Goal: Communication & Community: Answer question/provide support

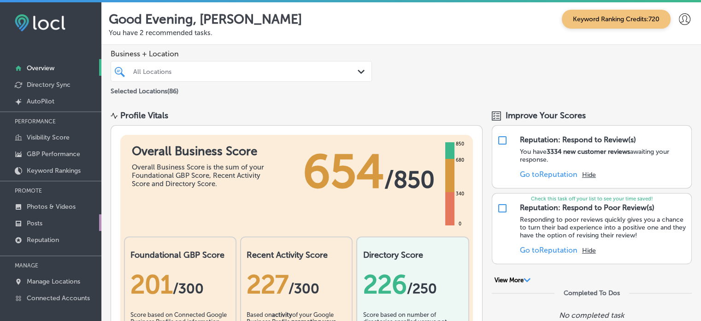
click at [35, 220] on p "Posts" at bounding box center [35, 223] width 16 height 8
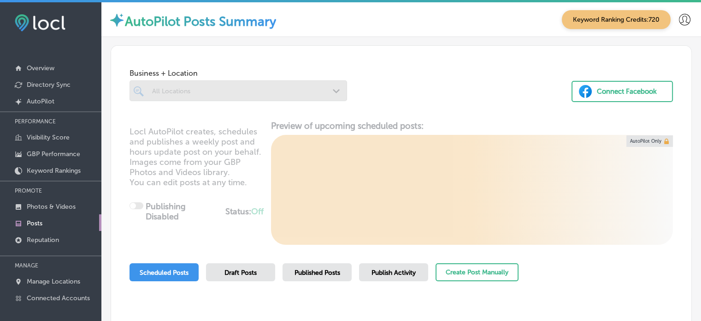
click at [253, 93] on div at bounding box center [239, 90] width 218 height 21
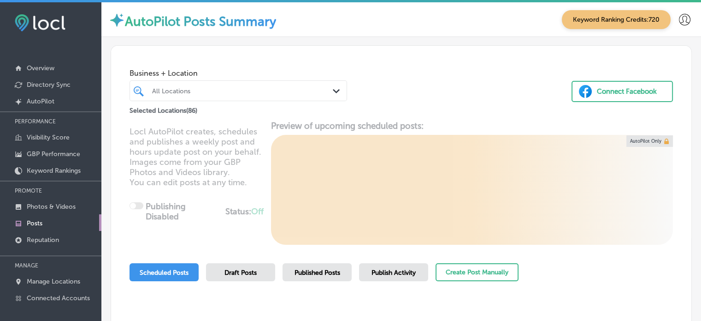
click at [253, 93] on div "All Locations" at bounding box center [243, 91] width 182 height 8
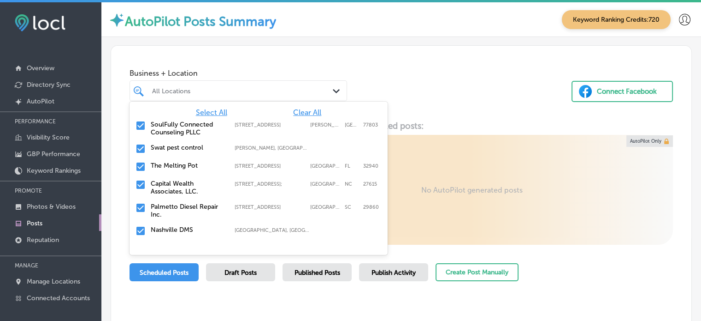
click at [216, 92] on div "All Locations" at bounding box center [243, 91] width 182 height 8
click at [297, 111] on span "Clear All" at bounding box center [307, 112] width 28 height 9
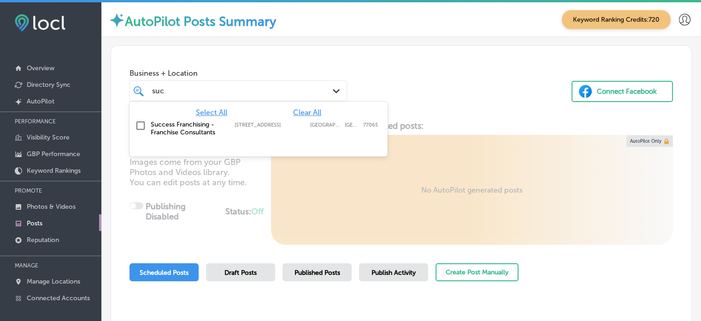
click at [153, 126] on label "Success Franchising - Franchise Consultants" at bounding box center [188, 128] width 75 height 16
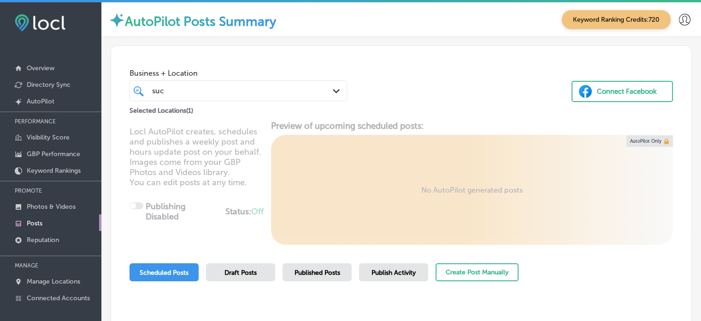
click at [395, 51] on div "Business + Location suc suc Path Created with Sketch. Selected Locations ( 1 ) …" at bounding box center [401, 81] width 581 height 70
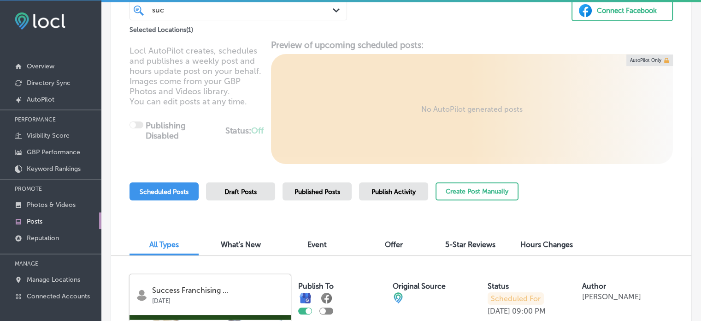
scroll to position [82, 0]
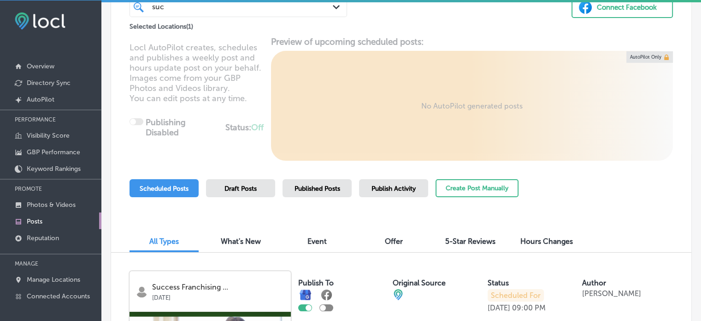
click at [411, 192] on div "Publish Activity" at bounding box center [393, 188] width 69 height 18
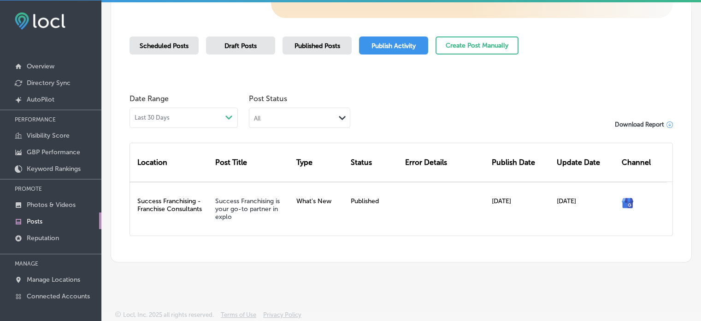
scroll to position [225, 0]
click at [168, 39] on div "Scheduled Posts" at bounding box center [164, 45] width 69 height 18
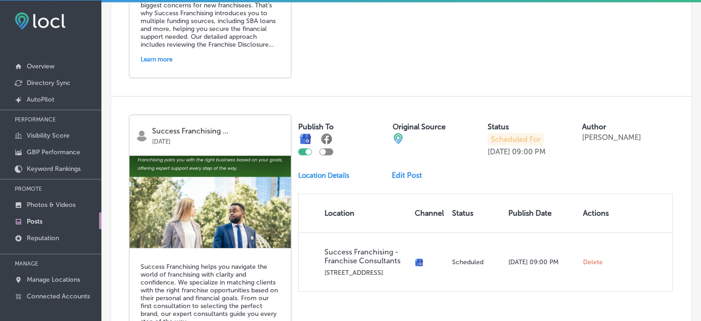
scroll to position [625, 0]
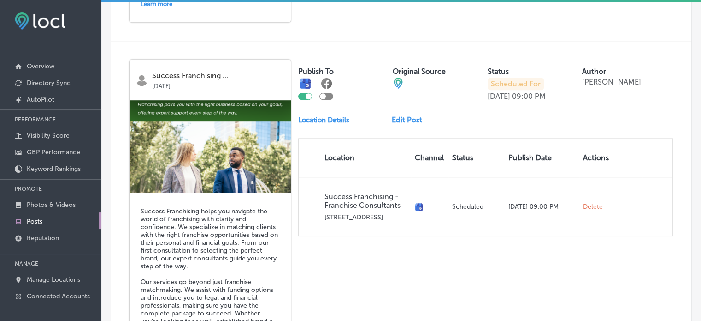
click at [435, 274] on div "Success Franchising ... Sep 15, 2025 Success Franchising helps you navigate the…" at bounding box center [401, 206] width 581 height 331
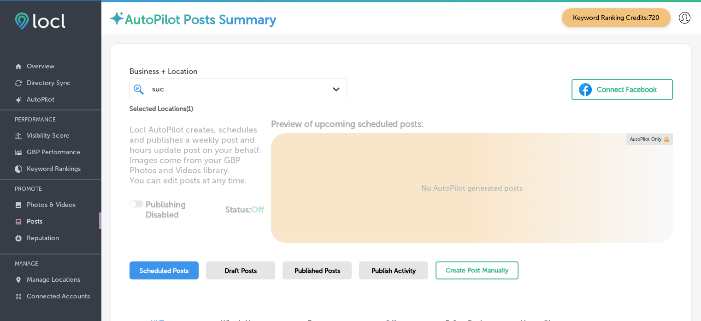
scroll to position [0, 0]
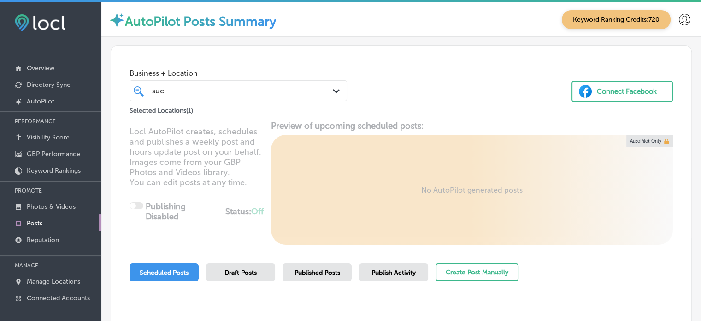
click at [233, 94] on div "suc suc" at bounding box center [229, 90] width 157 height 12
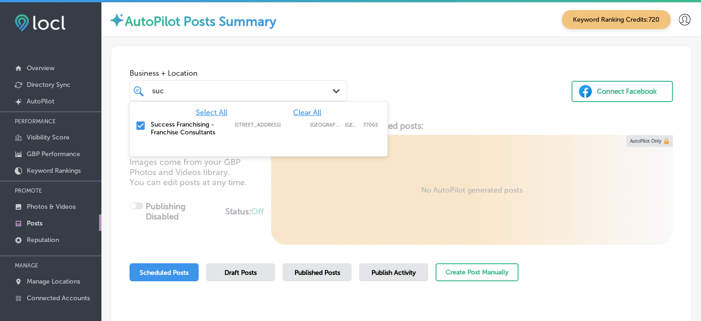
click at [305, 113] on span "Clear All" at bounding box center [307, 112] width 28 height 9
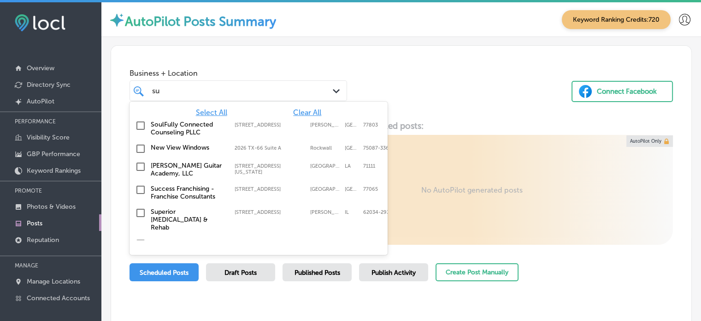
type input "s"
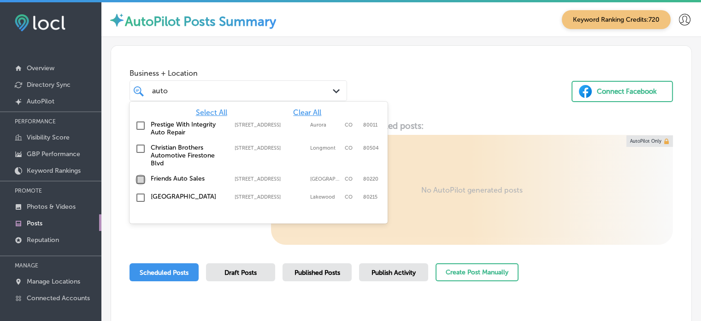
click at [139, 177] on input "checkbox" at bounding box center [140, 179] width 11 height 11
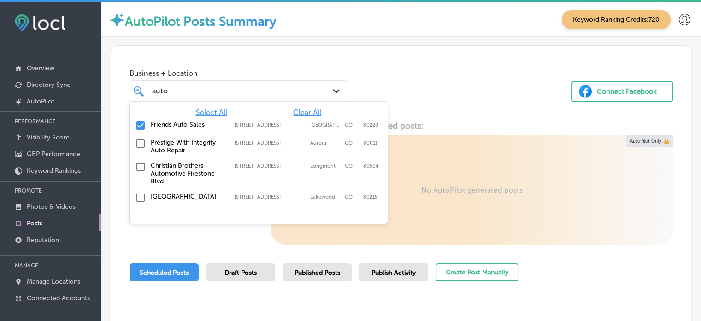
type input "auto"
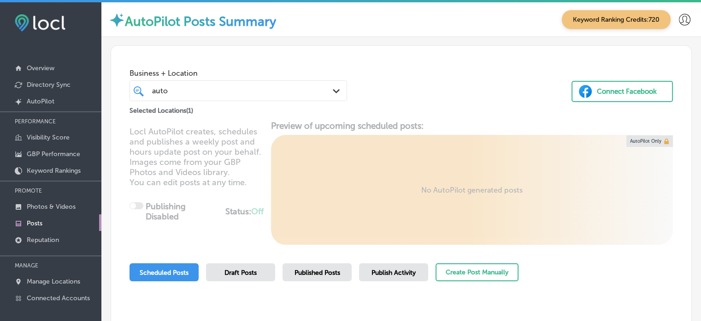
click at [122, 162] on div "Locl AutoPilot creates, schedules and publishes a weekly post and hours update …" at bounding box center [401, 182] width 581 height 124
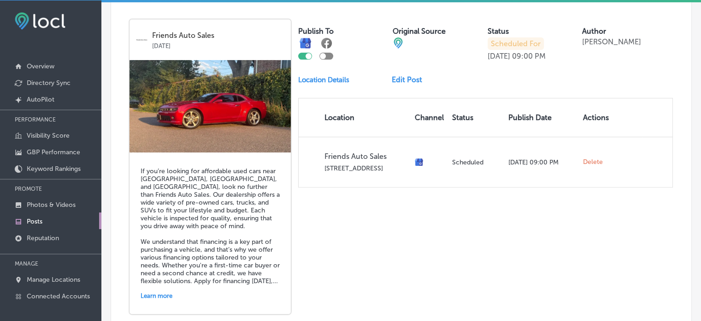
scroll to position [232, 0]
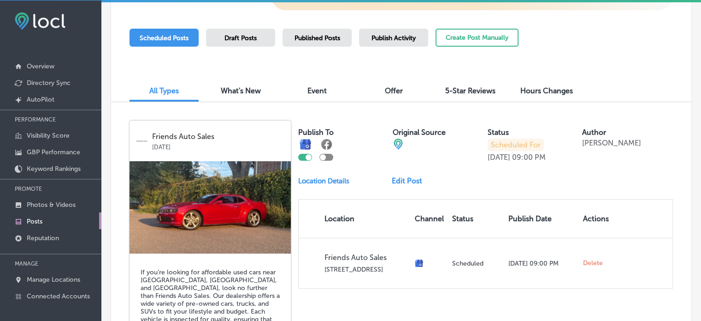
click at [411, 34] on span "Publish Activity" at bounding box center [394, 38] width 44 height 8
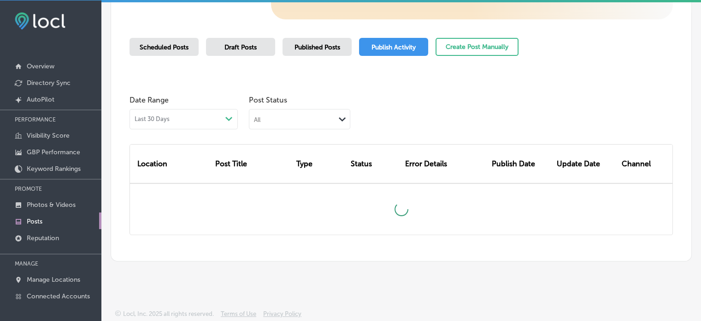
scroll to position [225, 0]
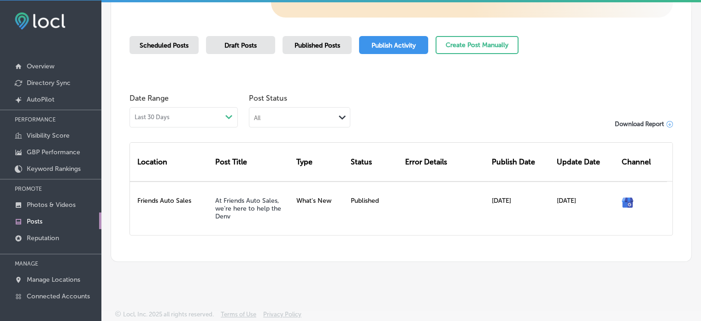
click at [182, 33] on div "Business + Location auto auto Path Created with Sketch. Selected Locations ( 1 …" at bounding box center [402, 39] width 582 height 443
click at [180, 44] on span "Scheduled Posts" at bounding box center [164, 46] width 49 height 8
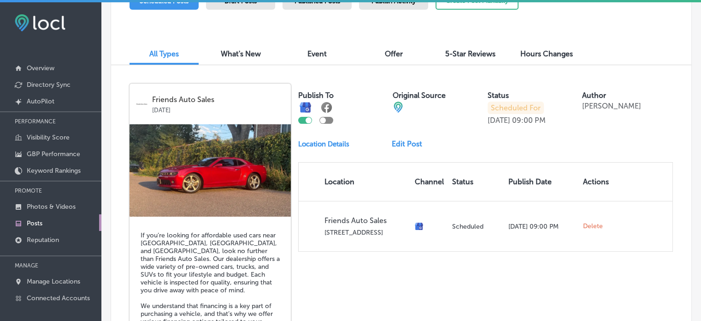
scroll to position [87, 0]
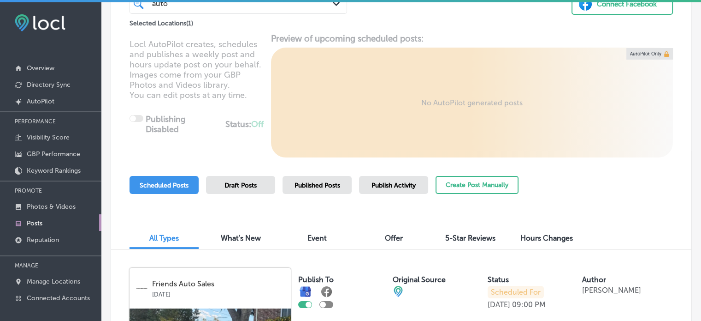
click at [391, 182] on span "Publish Activity" at bounding box center [394, 185] width 44 height 8
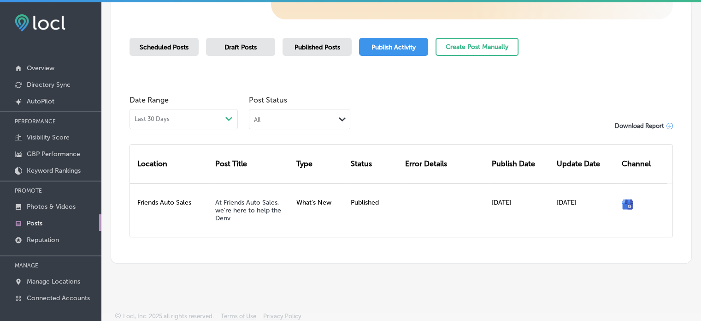
scroll to position [2, 0]
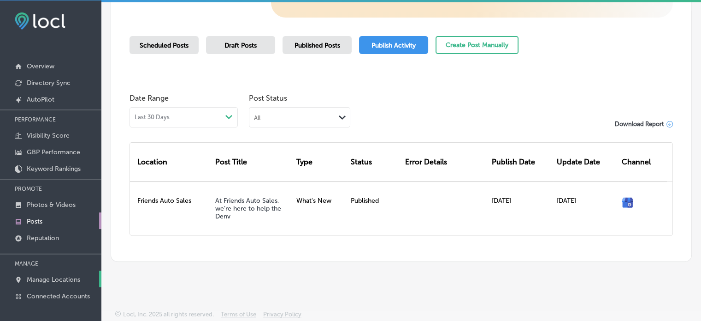
click at [74, 275] on p "Manage Locations" at bounding box center [53, 279] width 53 height 8
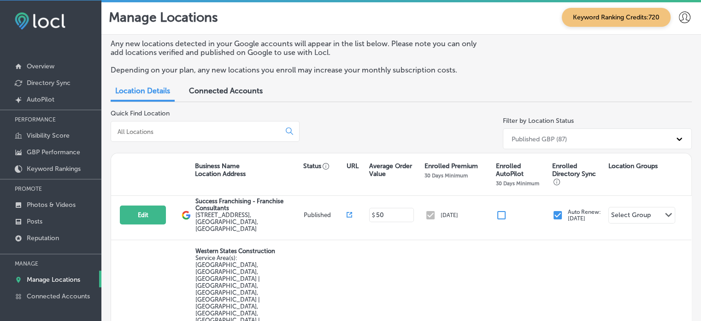
scroll to position [56, 0]
click at [205, 133] on input at bounding box center [198, 131] width 162 height 8
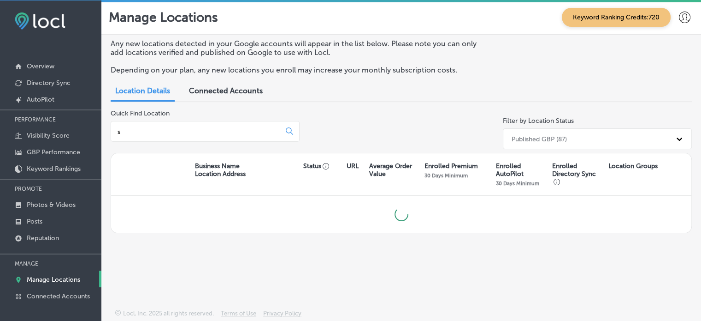
scroll to position [0, 0]
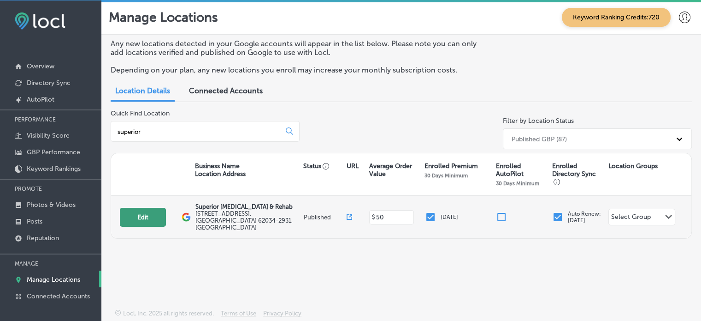
type input "superior"
click at [153, 214] on button "Edit" at bounding box center [143, 217] width 46 height 19
select select "US"
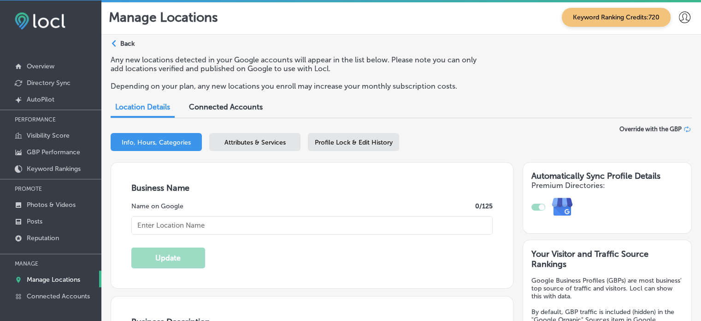
type input "Superior [MEDICAL_DATA] & Rehab"
type input "9 Junction Dr W"
type input "Suite 5"
type input "[PERSON_NAME] Carbon"
type input "62034-2931"
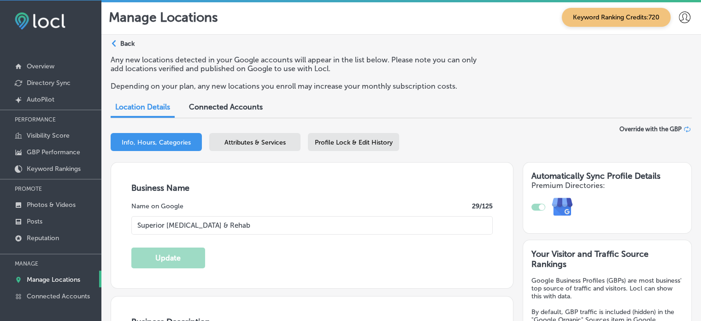
type input "US"
type input "https://www.superiorchiropracticrehab.com/"
checkbox input "true"
type textarea "Superior Chiropractic & Rehab in Glen Carbon, IL, helps adults stay active and …"
type input "+1 618 844 1993"
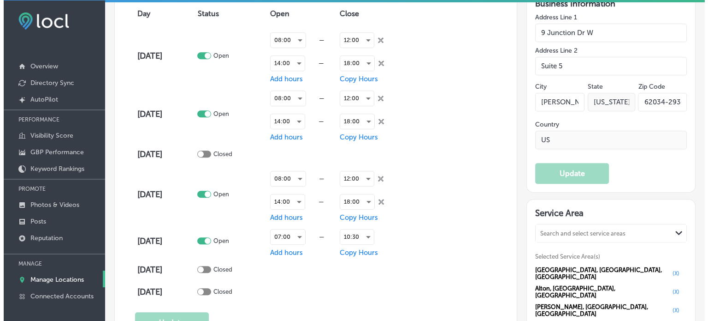
scroll to position [683, 0]
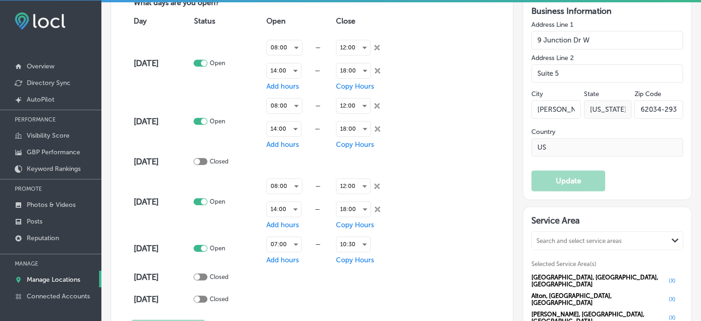
click at [208, 159] on div at bounding box center [201, 161] width 14 height 7
checkbox input "true"
click at [284, 158] on span "Add hours" at bounding box center [283, 161] width 33 height 8
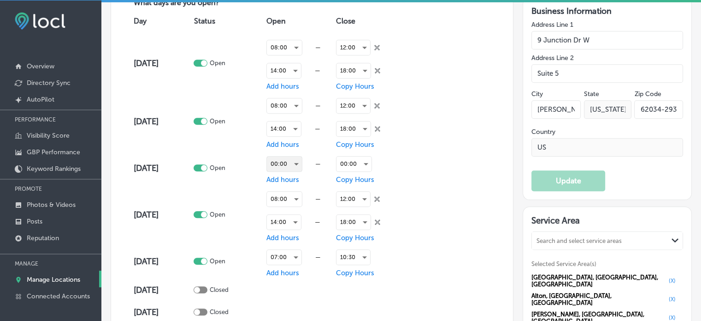
click at [289, 160] on div "00:00" at bounding box center [284, 163] width 35 height 15
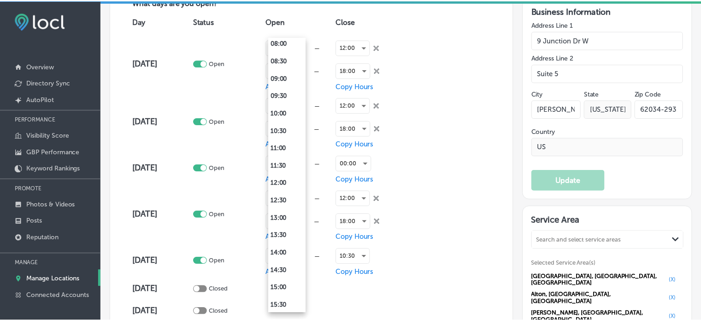
scroll to position [301, 0]
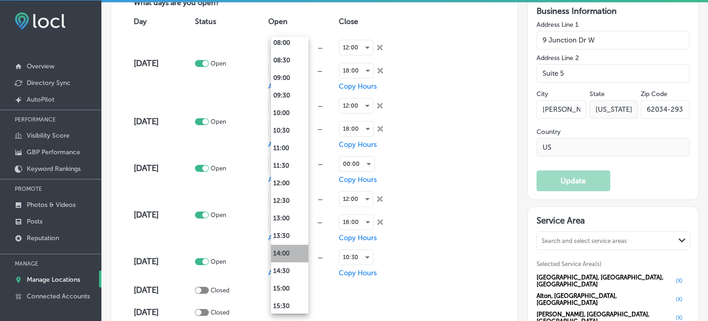
click at [288, 251] on li "14:00" at bounding box center [289, 253] width 37 height 18
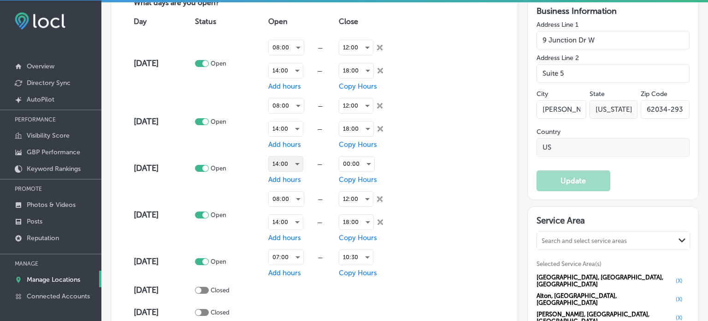
scroll to position [683, 0]
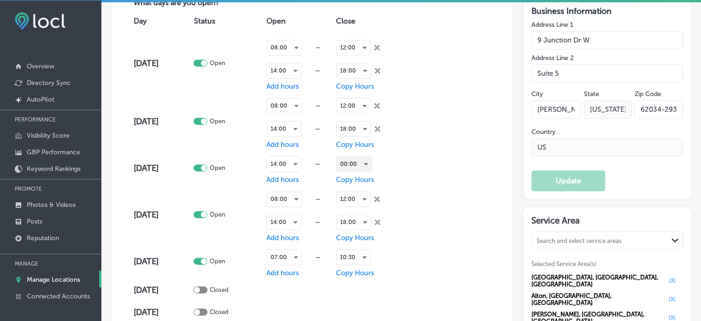
click at [353, 166] on div "00:00" at bounding box center [354, 163] width 35 height 15
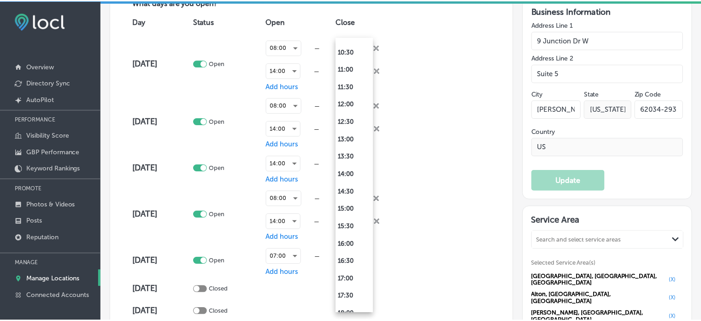
scroll to position [383, 0]
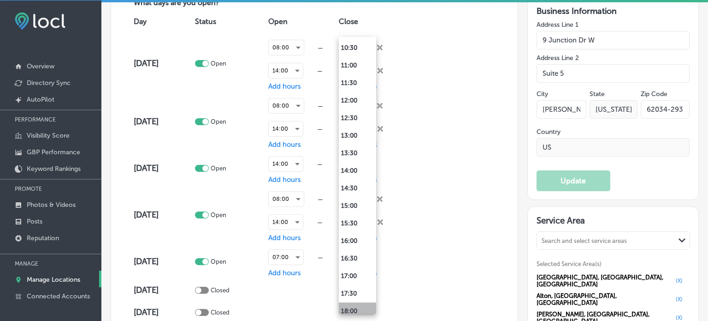
click at [350, 309] on li "18:00" at bounding box center [357, 311] width 37 height 18
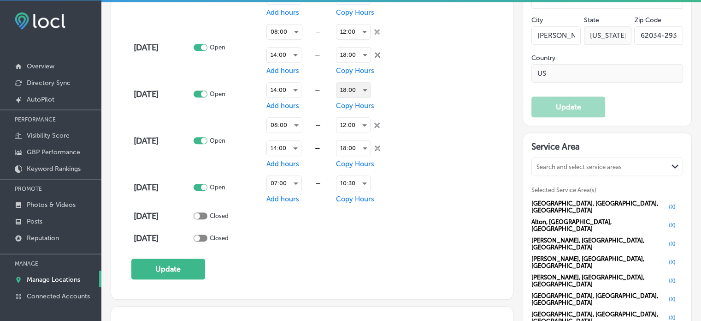
scroll to position [756, 0]
click at [207, 184] on div at bounding box center [204, 187] width 6 height 6
checkbox input "false"
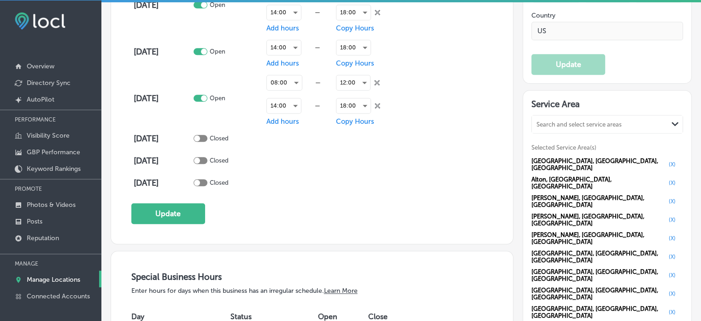
scroll to position [800, 0]
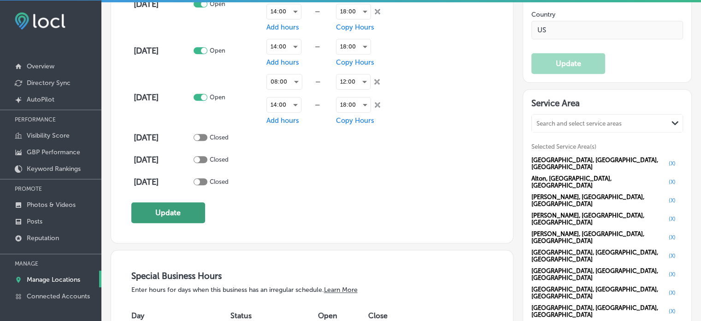
click at [177, 208] on button "Update" at bounding box center [168, 212] width 74 height 21
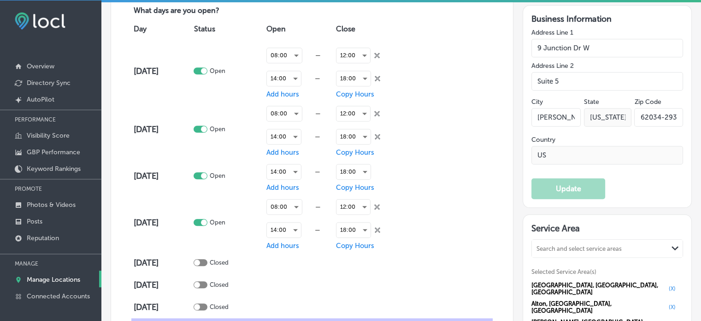
scroll to position [674, 0]
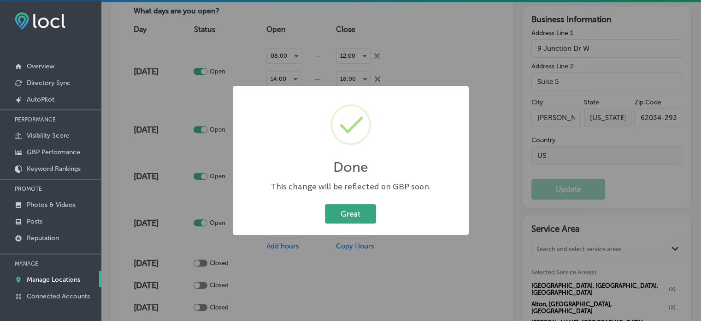
click at [350, 219] on button "Great" at bounding box center [350, 213] width 51 height 19
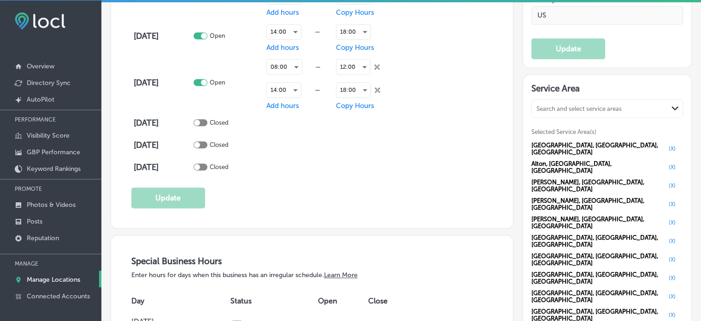
scroll to position [815, 0]
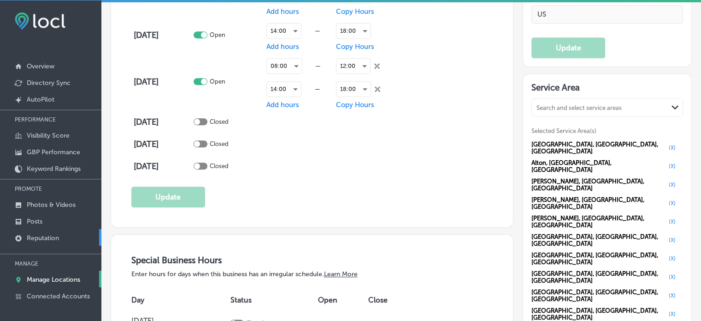
click at [54, 241] on link "Reputation" at bounding box center [50, 237] width 101 height 17
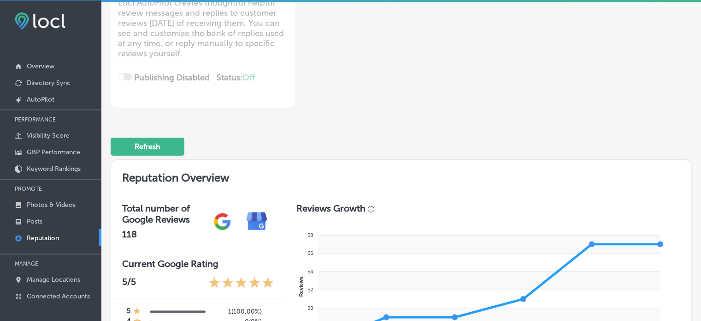
scroll to position [2, 0]
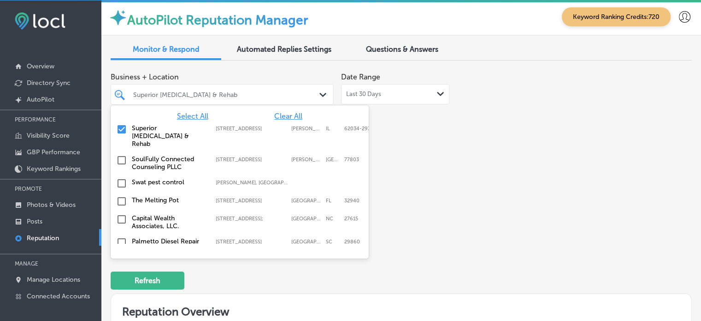
click at [315, 87] on div "Superior Chiropractic & Rehab Path Created with Sketch." at bounding box center [222, 94] width 222 height 14
click at [286, 117] on span "Clear All" at bounding box center [288, 116] width 28 height 9
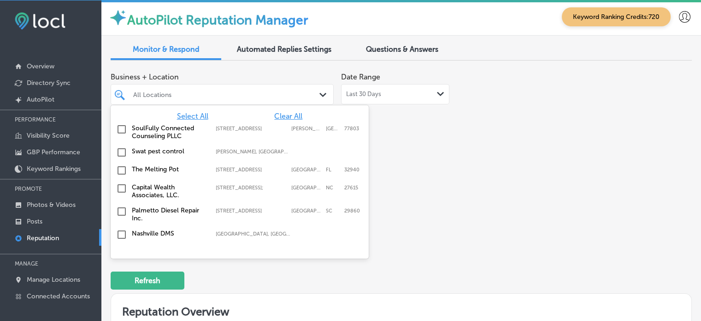
click at [198, 114] on span "Select All" at bounding box center [192, 116] width 31 height 9
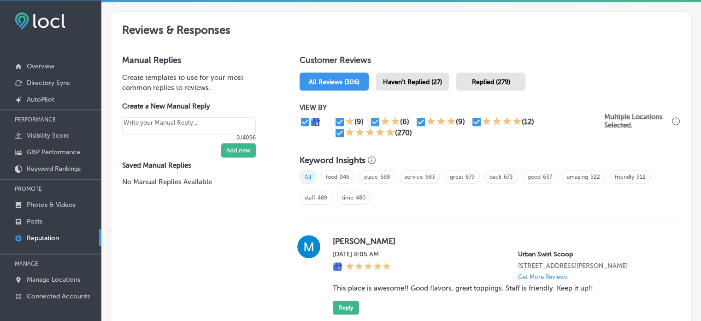
scroll to position [500, 0]
click at [434, 74] on div "Haven't Replied (27)" at bounding box center [412, 81] width 73 height 18
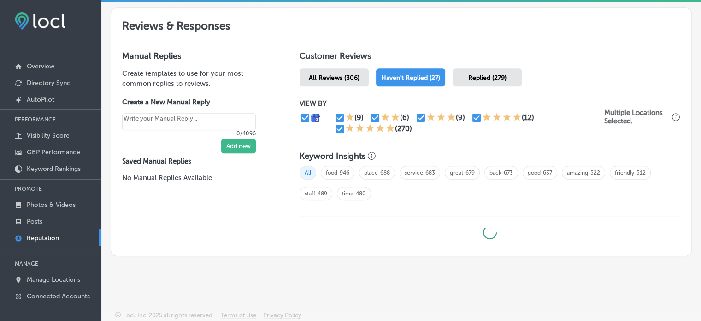
type textarea "x"
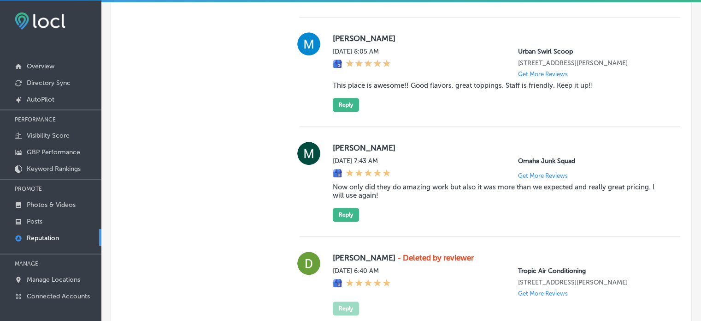
scroll to position [702, 0]
click at [404, 83] on blockquote "This place is awesome!! Good flavors, great toppings. Staff is friendly. Keep i…" at bounding box center [499, 85] width 333 height 8
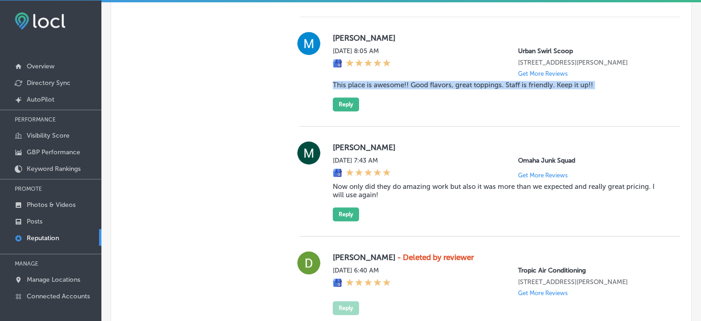
click at [404, 83] on blockquote "This place is awesome!! Good flavors, great toppings. Staff is friendly. Keep i…" at bounding box center [499, 85] width 333 height 8
copy blockquote "This place is awesome!! Good flavors, great toppings. Staff is friendly. Keep i…"
click at [342, 97] on button "Reply" at bounding box center [346, 104] width 26 height 14
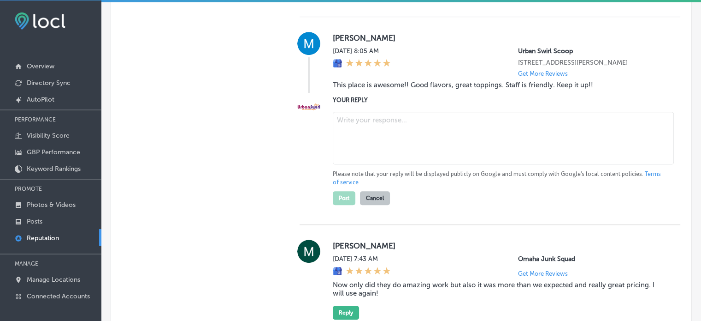
click at [397, 142] on textarea at bounding box center [503, 138] width 341 height 53
paste textarea "Thank you for the amazing 5-star review, Meg! We're so glad you enjoyed the del…"
type textarea "Thank you for the amazing 5-star review, Meg! We're so glad you enjoyed the del…"
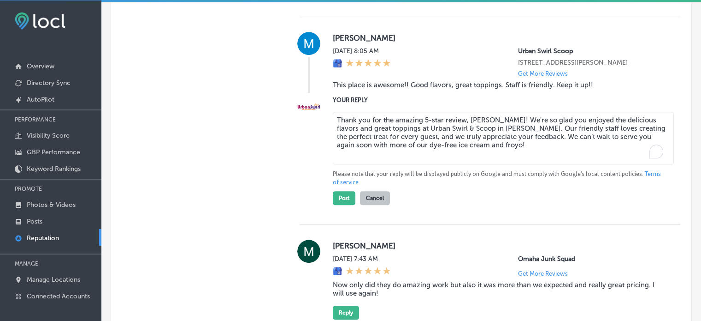
type textarea "x"
type textarea "Thank you for the amazing 5-star review, Meg! We're so glad you enjoyed the del…"
click at [344, 201] on button "Post" at bounding box center [344, 198] width 23 height 14
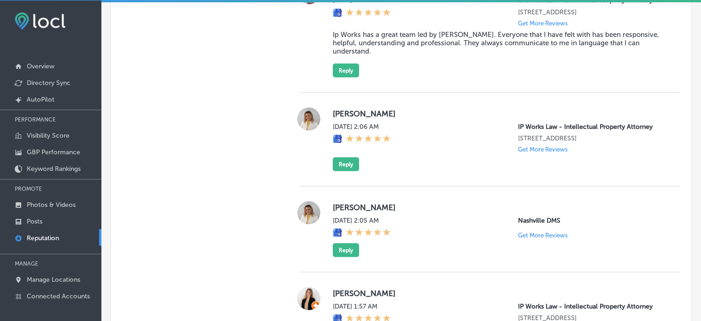
scroll to position [1746, 0]
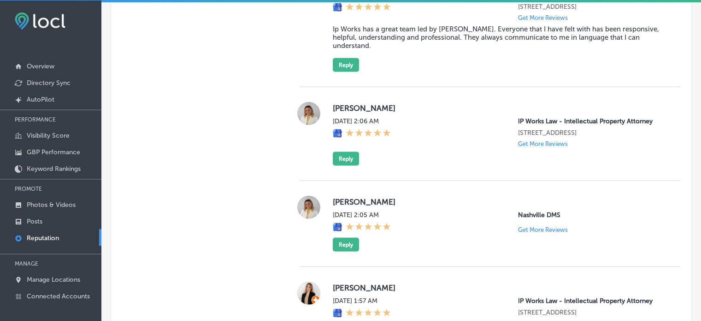
type textarea "x"
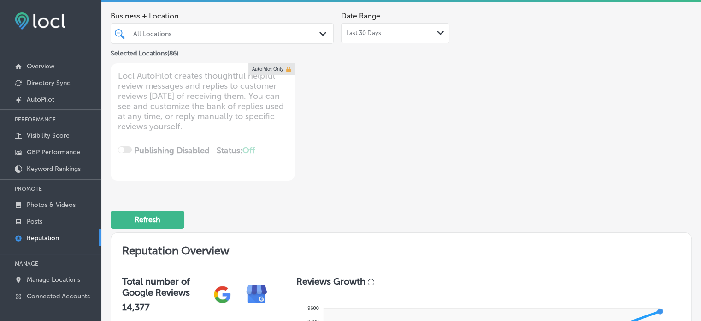
scroll to position [0, 0]
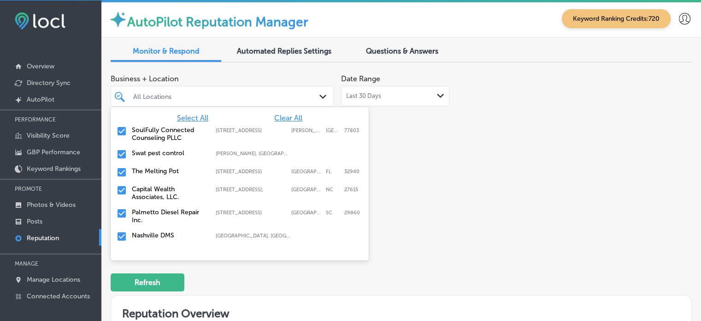
click at [184, 95] on div "All Locations" at bounding box center [226, 96] width 187 height 8
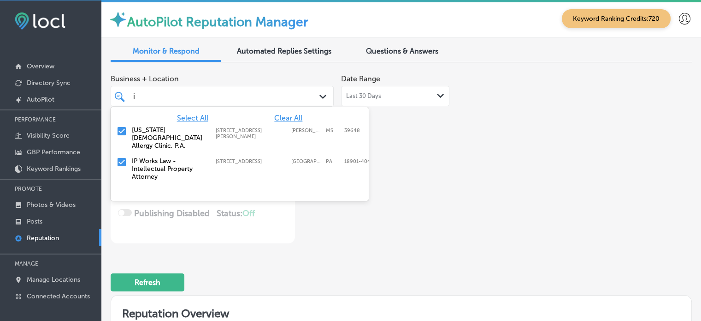
type input "ip"
click at [121, 156] on input "checkbox" at bounding box center [121, 161] width 11 height 11
type textarea "x"
type input "i"
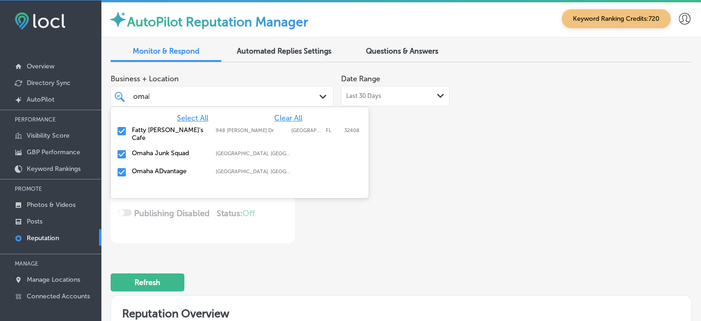
type input "omaha"
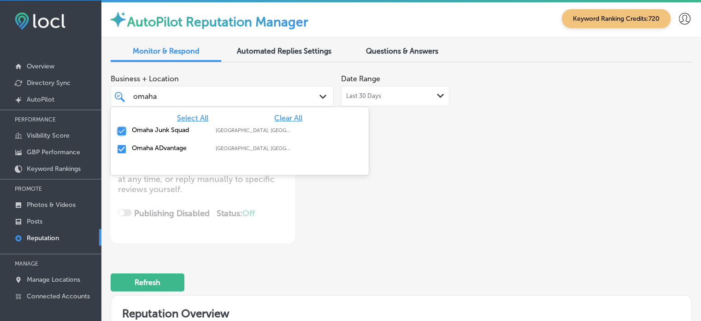
click at [121, 131] on input "checkbox" at bounding box center [121, 130] width 11 height 11
type textarea "x"
type input "omaha"
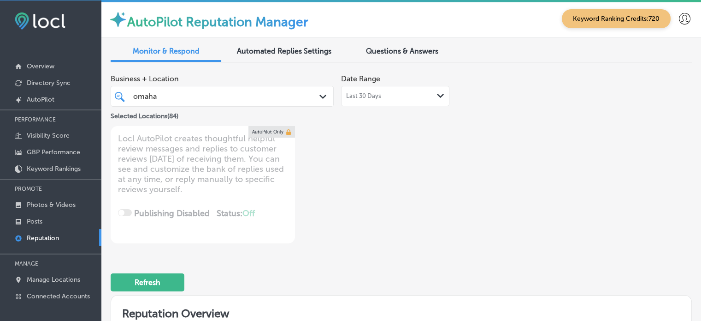
click at [327, 250] on div "Business + Location omaha omaha Path Created with Sketch. Selected Locations ( …" at bounding box center [402, 322] width 582 height 504
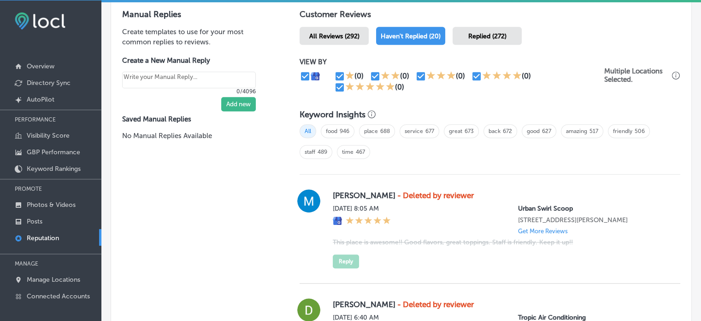
scroll to position [545, 0]
click at [490, 29] on div "Replied (272)" at bounding box center [487, 36] width 69 height 18
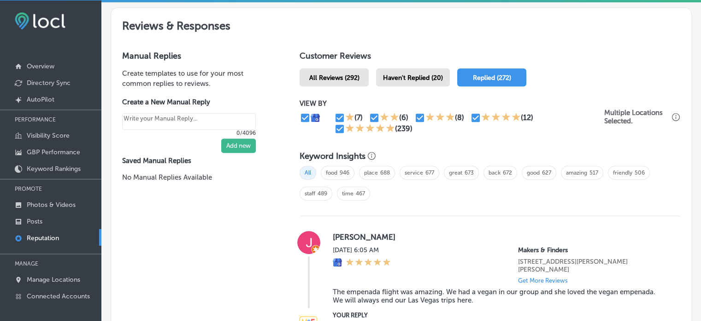
scroll to position [545, 0]
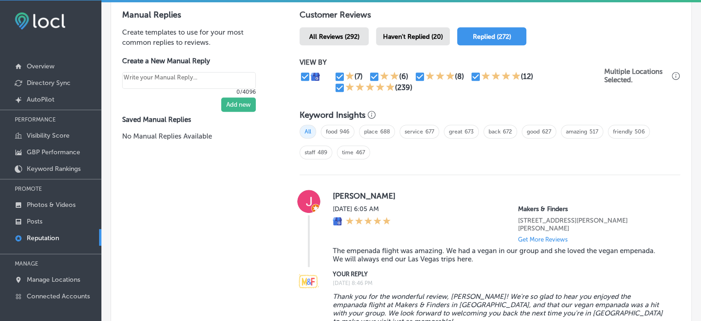
click at [410, 34] on span "Haven't Replied (20)" at bounding box center [413, 37] width 60 height 8
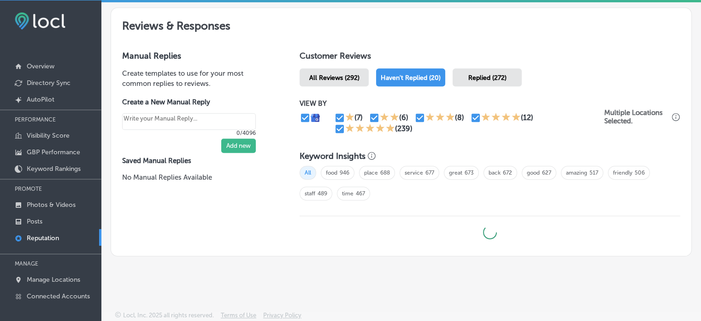
type textarea "x"
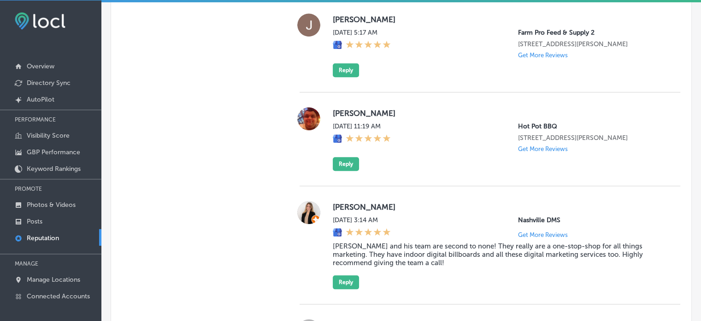
scroll to position [923, 0]
click at [345, 171] on button "Reply" at bounding box center [346, 164] width 26 height 14
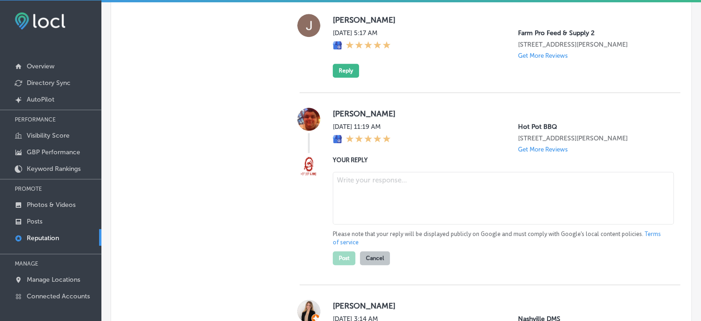
click at [361, 200] on textarea at bounding box center [503, 198] width 341 height 53
paste textarea "Thank you for the five-star review, [PERSON_NAME]! We’re so glad to hear you ha…"
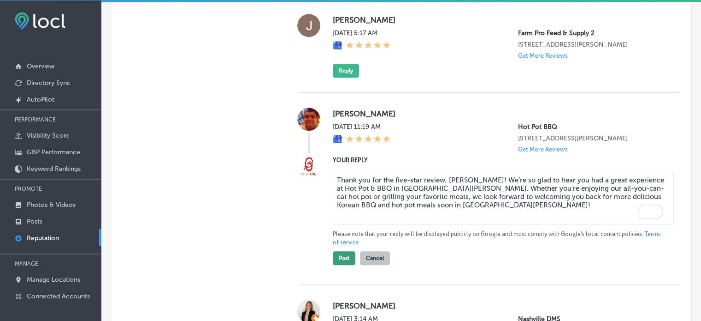
type textarea "Thank you for the five-star review, [PERSON_NAME]! We’re so glad to hear you ha…"
click at [339, 265] on button "Post" at bounding box center [344, 258] width 23 height 14
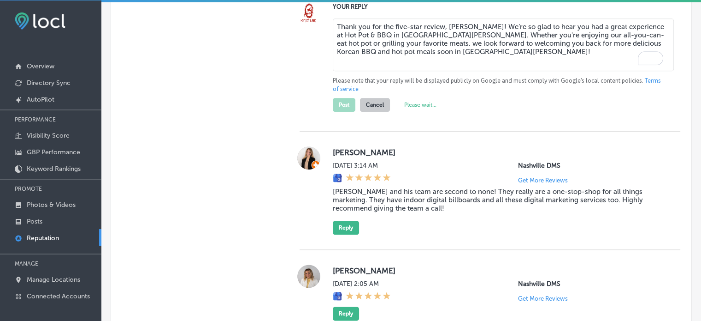
type textarea "x"
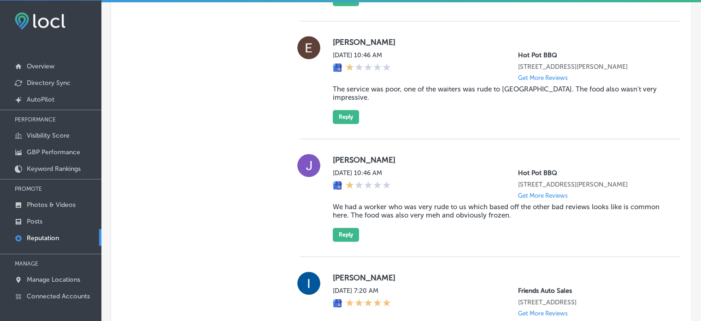
scroll to position [1197, 0]
click at [374, 102] on blockquote "The service was poor, one of the waiters was rude to [GEOGRAPHIC_DATA]. The foo…" at bounding box center [499, 94] width 333 height 17
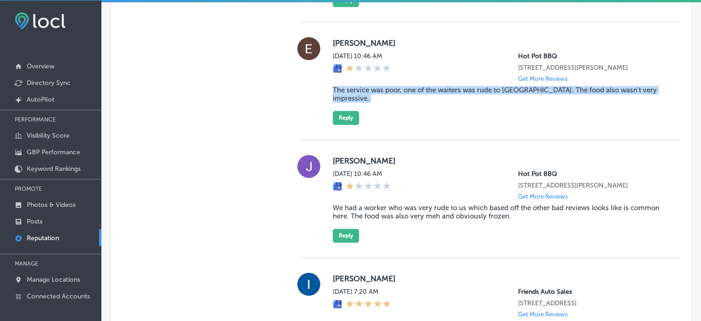
click at [374, 102] on blockquote "The service was poor, one of the waiters was rude to [GEOGRAPHIC_DATA]. The foo…" at bounding box center [499, 94] width 333 height 17
copy blockquote "The service was poor, one of the waiters was rude to [GEOGRAPHIC_DATA]. The foo…"
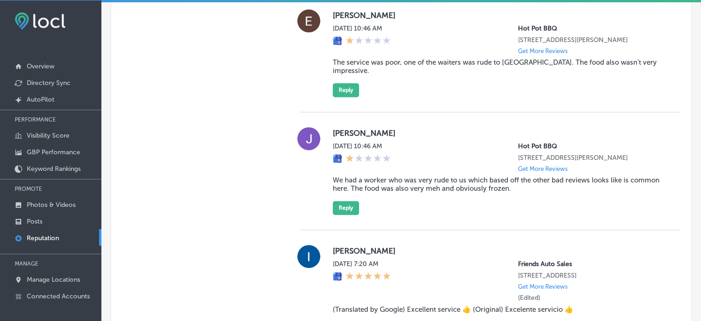
click at [428, 192] on blockquote "We had a worker who was very rude to us which based off the other bad reviews l…" at bounding box center [499, 184] width 333 height 17
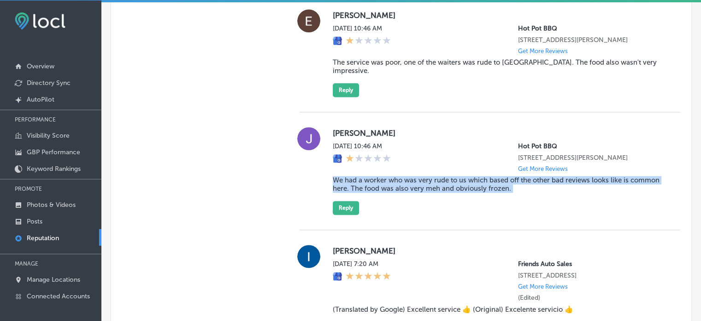
click at [428, 192] on blockquote "We had a worker who was very rude to us which based off the other bad reviews l…" at bounding box center [499, 184] width 333 height 17
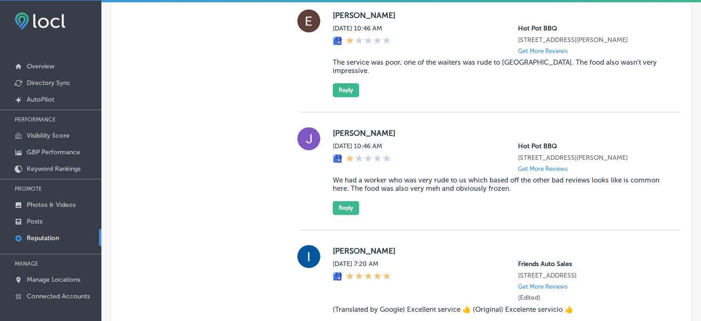
click at [448, 137] on label "[PERSON_NAME]" at bounding box center [499, 132] width 333 height 9
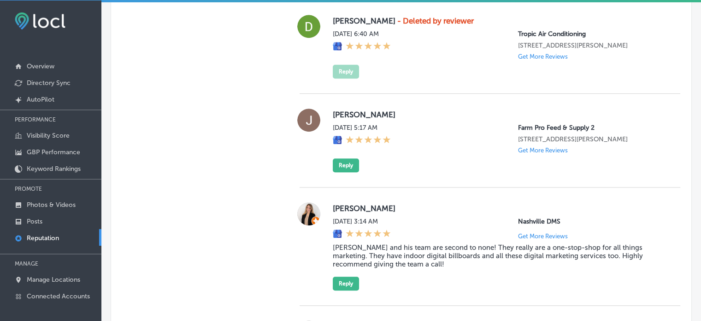
scroll to position [831, 0]
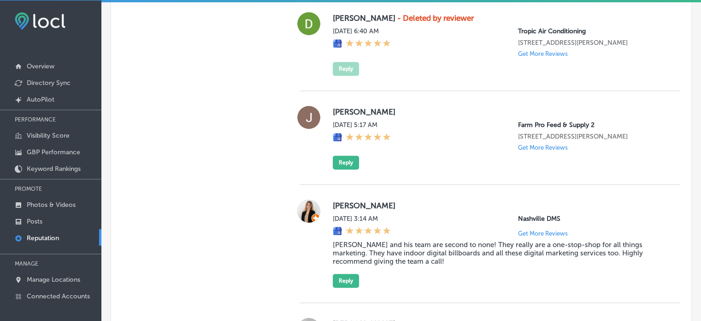
click at [339, 109] on label "[PERSON_NAME]" at bounding box center [499, 111] width 333 height 9
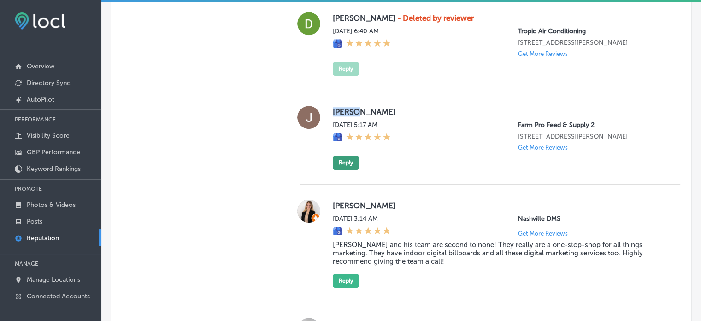
click at [347, 167] on button "Reply" at bounding box center [346, 162] width 26 height 14
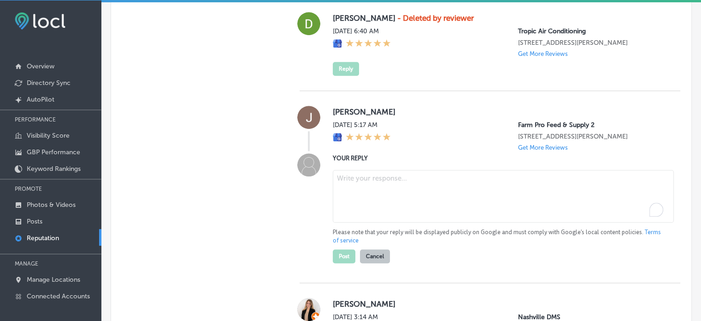
click at [371, 197] on textarea "To enrich screen reader interactions, please activate Accessibility in Grammarl…" at bounding box center [503, 196] width 341 height 53
paste textarea "Thank you, Jerri, for the 5-star review! We’re thrilled to hear you had a great…"
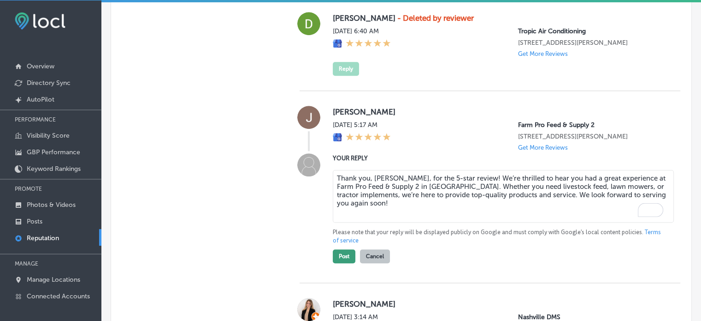
type textarea "Thank you, Jerri, for the 5-star review! We’re thrilled to hear you had a great…"
click at [337, 263] on button "Post" at bounding box center [344, 256] width 23 height 14
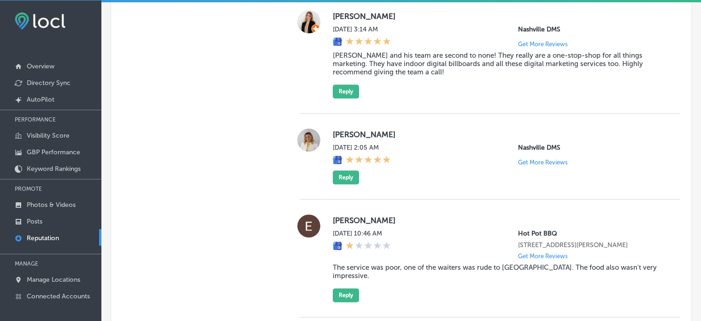
scroll to position [1190, 0]
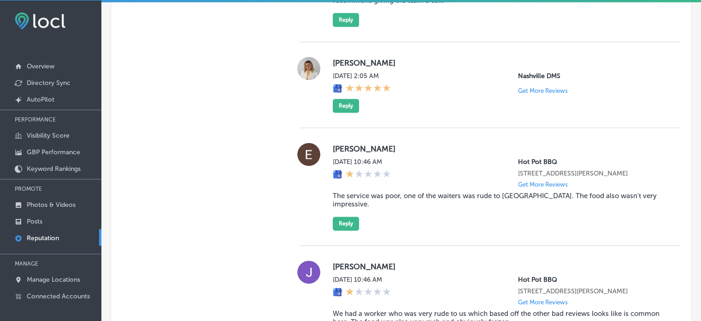
type textarea "x"
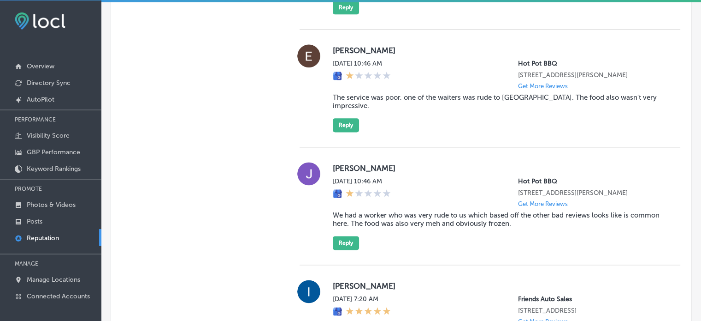
click at [399, 145] on div "Erica Trell Sun, Aug 24, 2025 10:46 AM Hot Pot BBQ 9345 6 Mile Cypress Pkwy For…" at bounding box center [490, 89] width 381 height 118
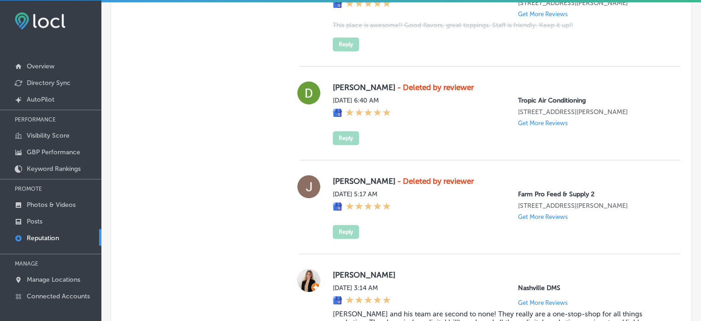
scroll to position [762, 0]
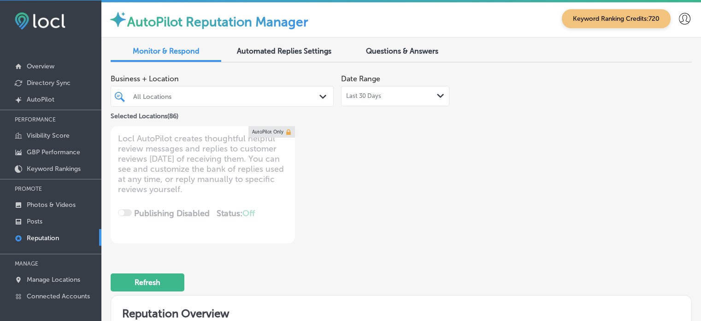
scroll to position [380, 0]
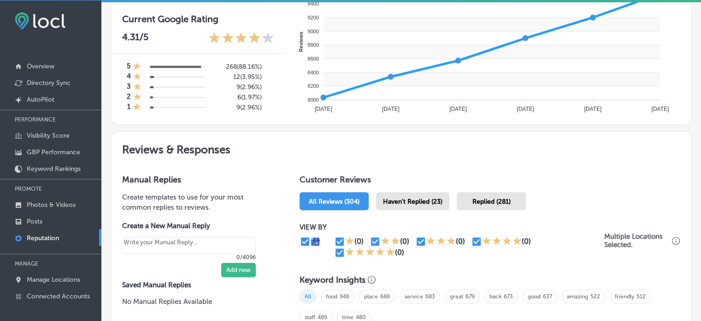
click at [409, 201] on span "Haven't Replied (23)" at bounding box center [412, 201] width 59 height 8
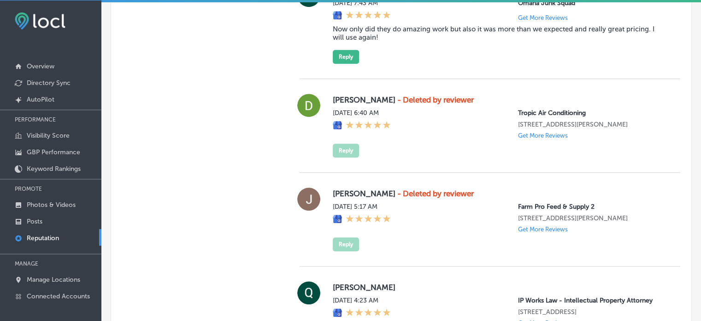
scroll to position [860, 0]
click at [402, 198] on div "Jerri Toms - Deleted by reviewer Wed, Aug 27, 2025 5:17 AM Farm Pro Feed & Supp…" at bounding box center [499, 219] width 333 height 64
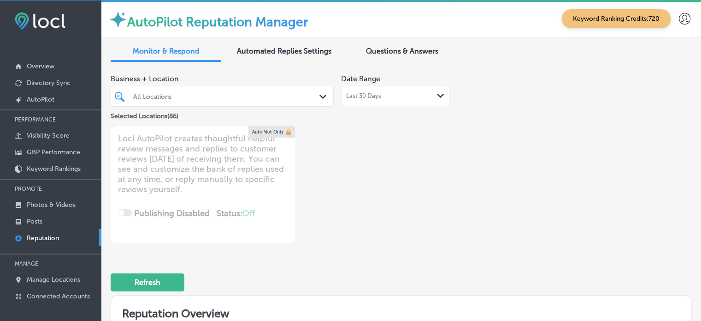
scroll to position [0, 0]
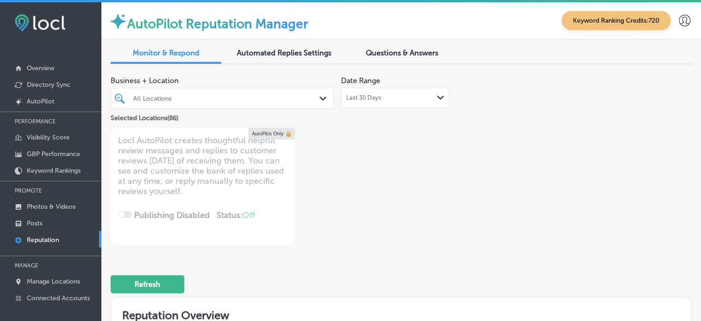
click at [284, 100] on div "All Locations" at bounding box center [226, 98] width 187 height 8
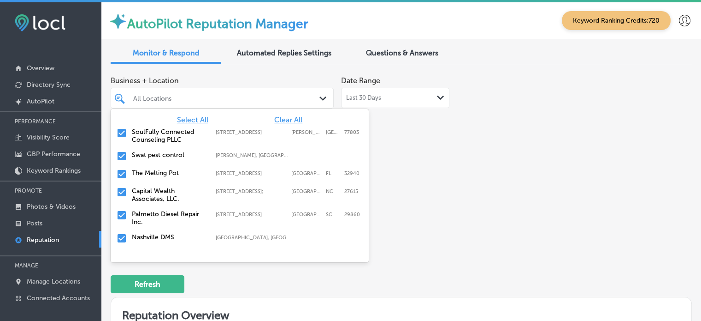
click at [280, 122] on span "Clear All" at bounding box center [288, 119] width 28 height 9
type textarea "x"
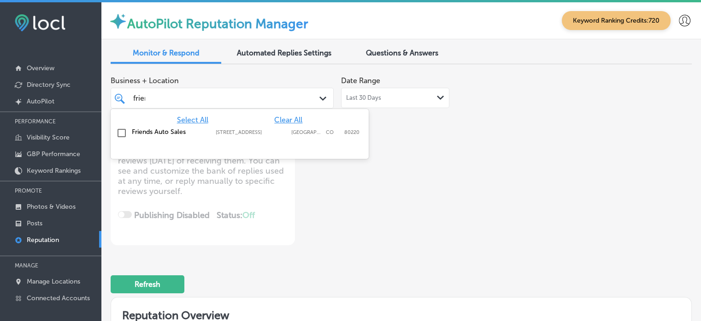
type input "friend"
click at [171, 131] on label "Friends Auto Sales" at bounding box center [169, 132] width 75 height 8
type textarea "x"
type input "f"
type input "succ"
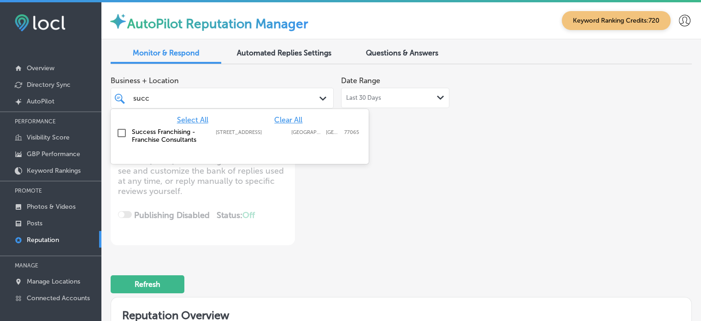
click at [148, 135] on label "Success Franchising - Franchise Consultants" at bounding box center [169, 136] width 75 height 16
type textarea "x"
type input "succ"
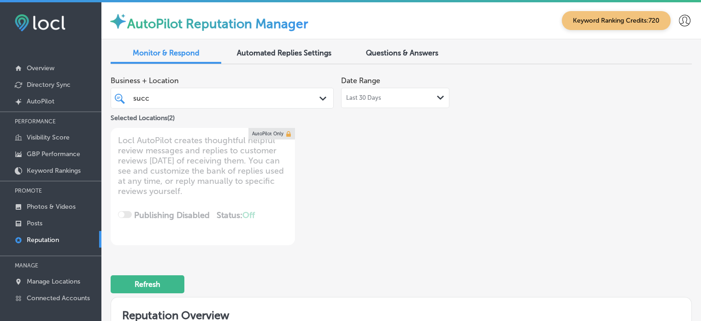
click at [410, 245] on div "Business + Location succ succ Path Created with Sketch. Selected Locations ( 2 …" at bounding box center [402, 323] width 582 height 505
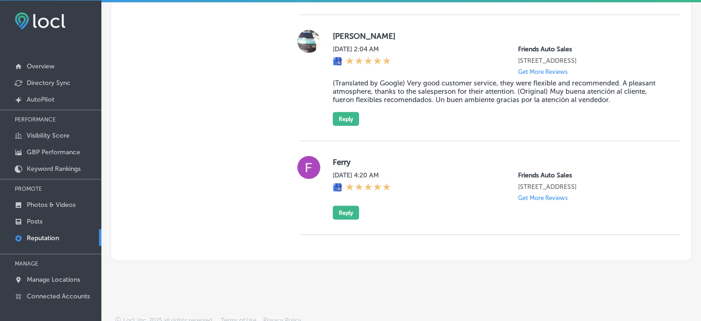
scroll to position [1713, 0]
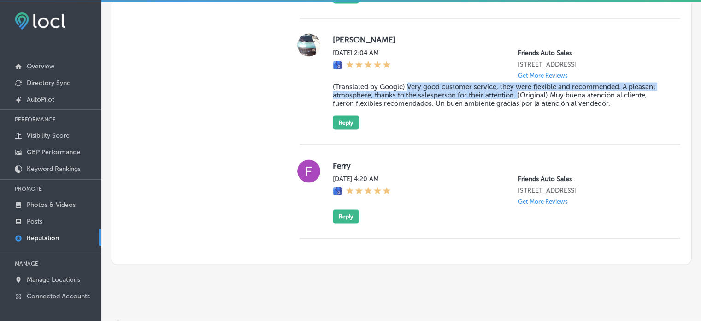
drag, startPoint x: 404, startPoint y: 88, endPoint x: 516, endPoint y: 99, distance: 112.1
click at [516, 99] on blockquote "(Translated by Google) Very good customer service, they were flexible and recom…" at bounding box center [499, 94] width 333 height 25
copy blockquote "Very good customer service, they were flexible and recommended. A pleasant atmo…"
click at [356, 123] on button "Reply" at bounding box center [346, 122] width 26 height 14
type textarea "x"
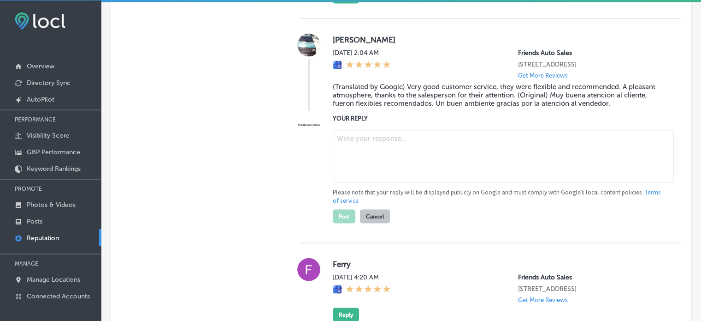
click at [388, 145] on textarea at bounding box center [503, 156] width 341 height 53
paste textarea "Thank you, Claudia, for your 5-star review! We're thrilled to hear you had a gr…"
type textarea "Thank you, Claudia, for your 5-star review! We're thrilled to hear you had a gr…"
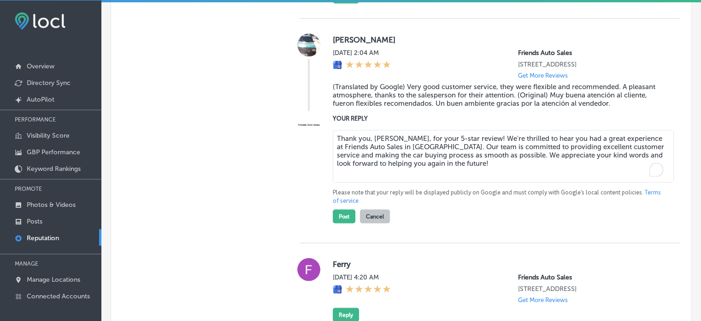
type textarea "x"
type textarea "Thank you, Claudia, for your 5-star review! We're thrilled to hear you had a gr…"
click at [343, 221] on button "Post" at bounding box center [344, 216] width 23 height 14
type textarea "x"
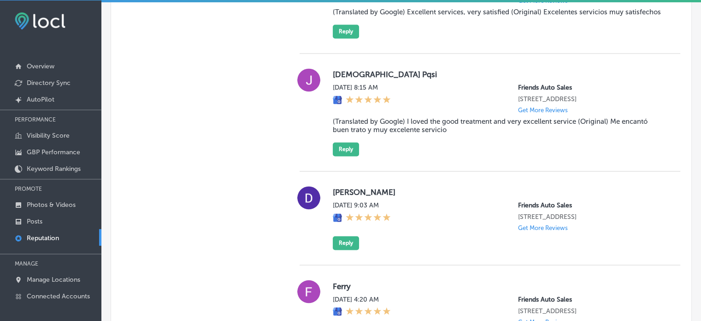
scroll to position [1434, 0]
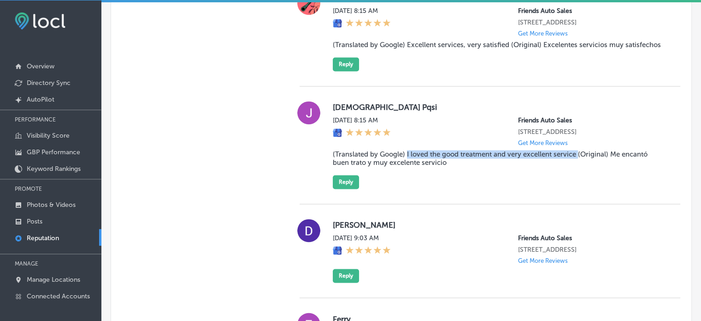
drag, startPoint x: 404, startPoint y: 154, endPoint x: 576, endPoint y: 151, distance: 171.1
click at [576, 151] on div "Jesuary Pqsi Sat, Aug 9, 2025 8:15 AM Friends Auto Sales 5201 E Colfax Ave Denv…" at bounding box center [499, 145] width 333 height 88
copy blockquote "I loved the good treatment and very excellent service"
click at [347, 186] on button "Reply" at bounding box center [346, 182] width 26 height 14
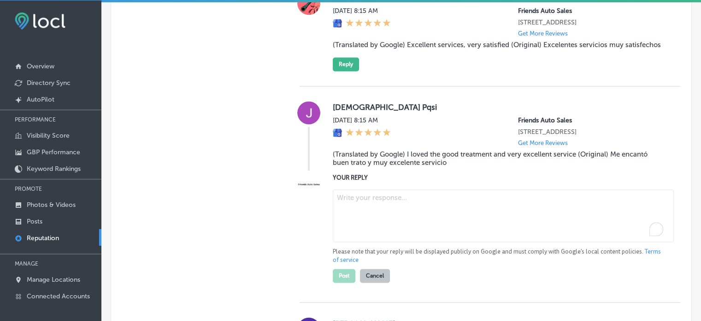
click at [396, 208] on textarea "To enrich screen reader interactions, please activate Accessibility in Grammarl…" at bounding box center [503, 215] width 341 height 53
paste textarea "Thank you, Jesuary, for the 5-star review! We’re so glad to hear that you loved…"
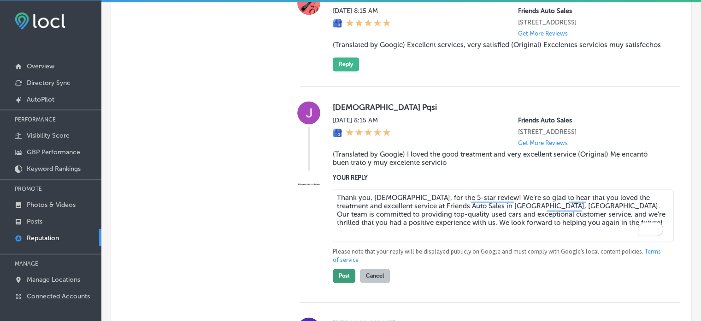
type textarea "Thank you, Jesuary, for the 5-star review! We’re so glad to hear that you loved…"
click at [347, 278] on button "Post" at bounding box center [344, 275] width 23 height 14
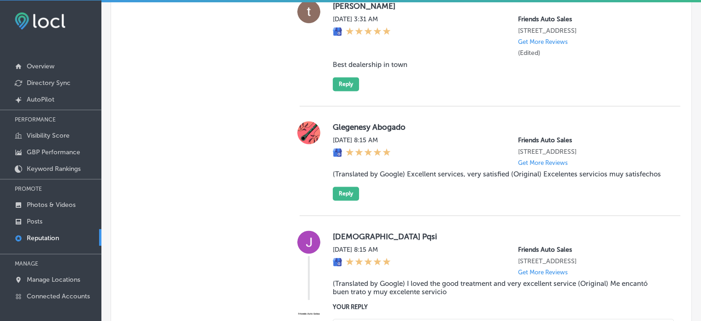
type textarea "x"
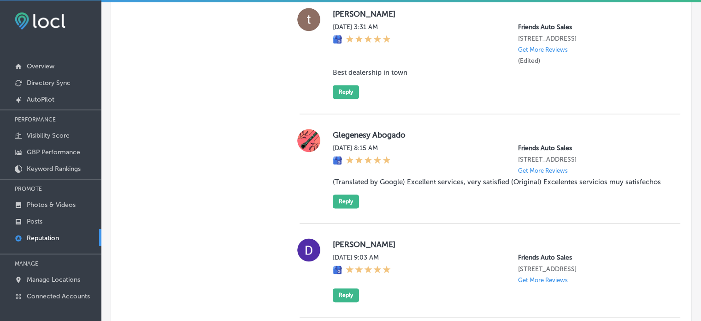
scroll to position [1296, 0]
click at [406, 186] on blockquote "(Translated by Google) Excellent services, very satisfied (Original) Excelentes…" at bounding box center [499, 182] width 333 height 8
drag, startPoint x: 504, startPoint y: 182, endPoint x: 406, endPoint y: 188, distance: 97.9
click at [406, 186] on blockquote "(Translated by Google) Excellent services, very satisfied (Original) Excelentes…" at bounding box center [499, 182] width 333 height 8
copy blockquote "Excellent services, very satisfied"
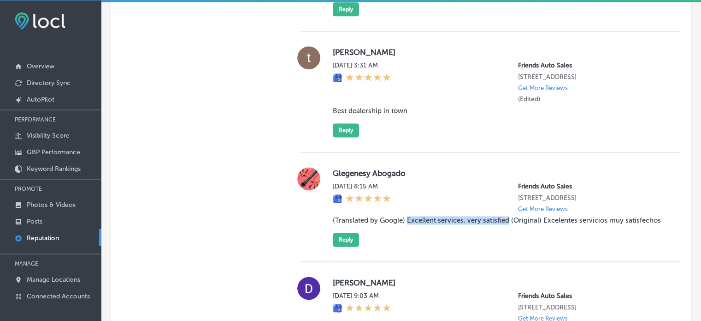
scroll to position [1258, 0]
click at [349, 244] on button "Reply" at bounding box center [346, 240] width 26 height 14
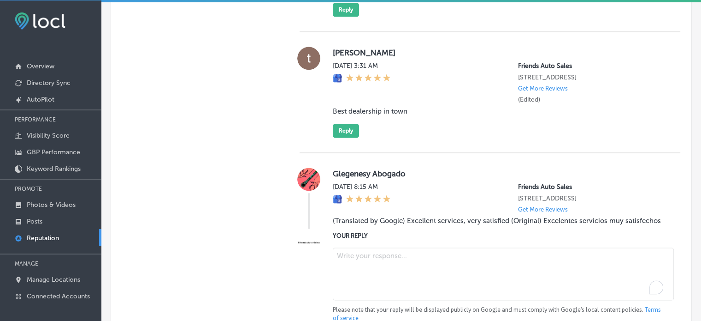
click at [369, 258] on textarea "To enrich screen reader interactions, please activate Accessibility in Grammarl…" at bounding box center [503, 273] width 341 height 53
paste textarea "Thank you, Glegenesy, for your 5-star review! We're thrilled to hear that you w…"
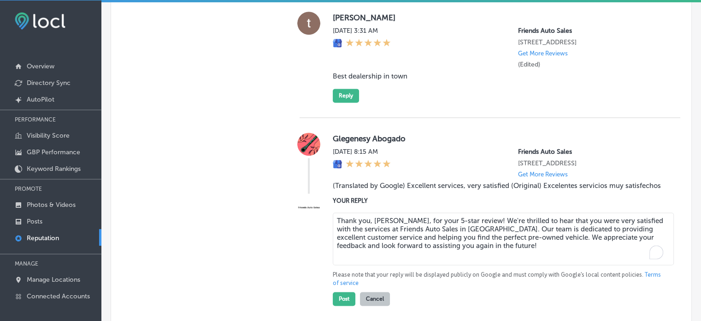
scroll to position [1304, 0]
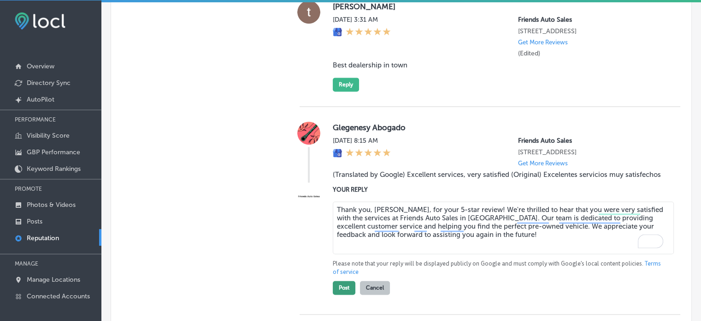
type textarea "Thank you, Glegenesy, for your 5-star review! We're thrilled to hear that you w…"
click at [344, 291] on button "Post" at bounding box center [344, 287] width 23 height 14
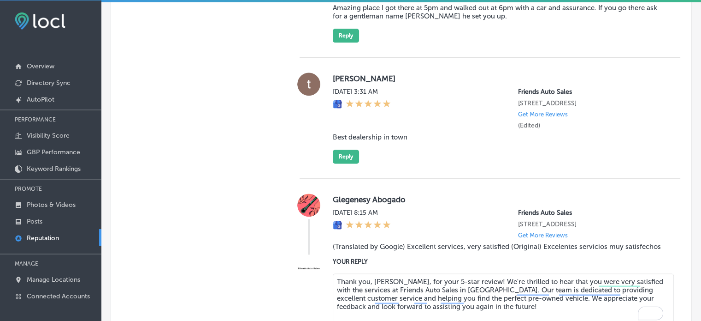
type textarea "x"
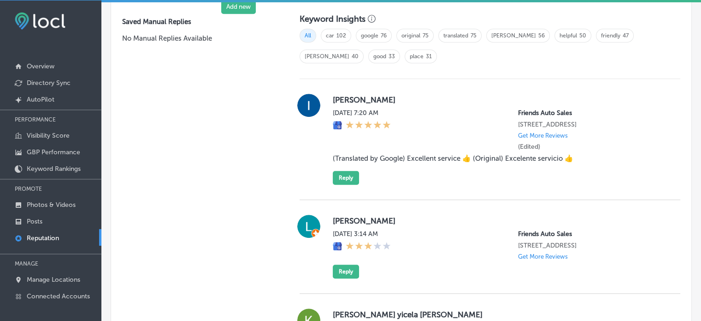
scroll to position [707, 0]
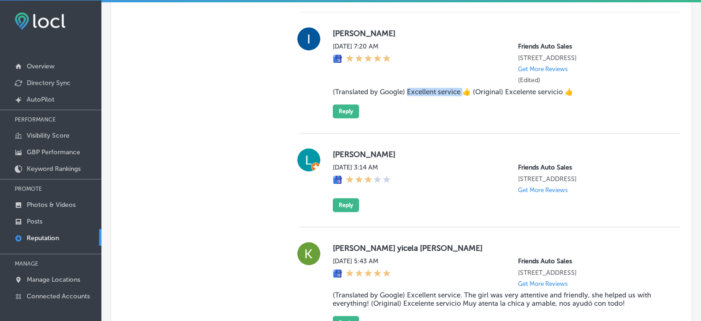
drag, startPoint x: 405, startPoint y: 92, endPoint x: 459, endPoint y: 90, distance: 54.0
click at [459, 90] on blockquote "(Translated by Google) Excellent service 👍 (Original) Excelente servicio 👍" at bounding box center [499, 92] width 333 height 8
copy blockquote "Excellent service"
click at [353, 111] on button "Reply" at bounding box center [346, 111] width 26 height 14
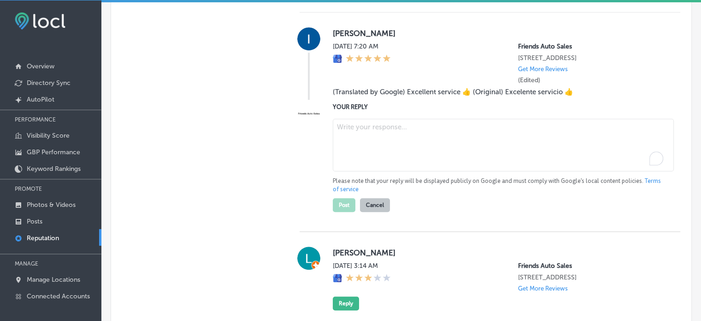
click at [382, 153] on textarea "To enrich screen reader interactions, please activate Accessibility in Grammarl…" at bounding box center [503, 145] width 341 height 53
paste textarea "Thank you, Idelso, for your 5-star review! We're thrilled to hear that you had …"
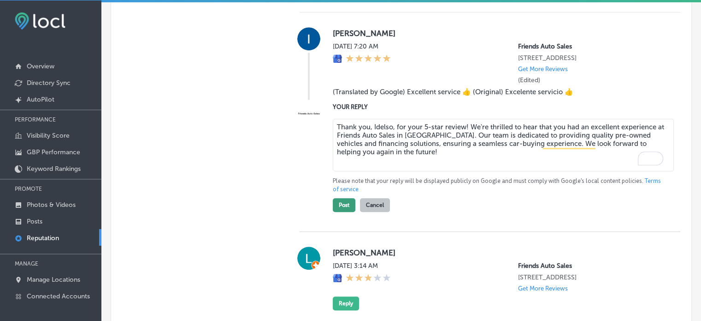
type textarea "Thank you, Idelso, for your 5-star review! We're thrilled to hear that you had …"
click at [343, 201] on button "Post" at bounding box center [344, 205] width 23 height 14
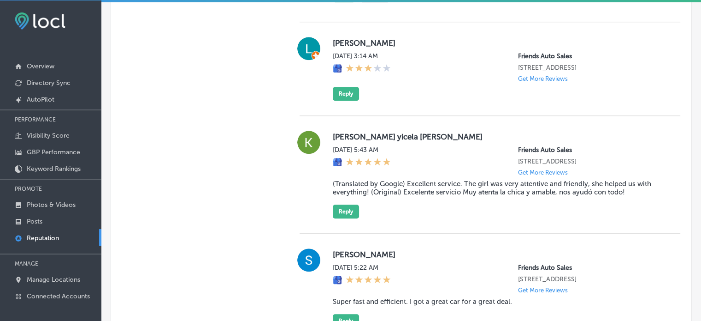
type textarea "x"
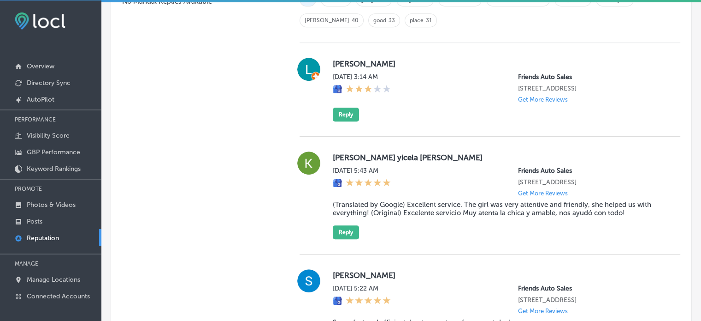
scroll to position [707, 0]
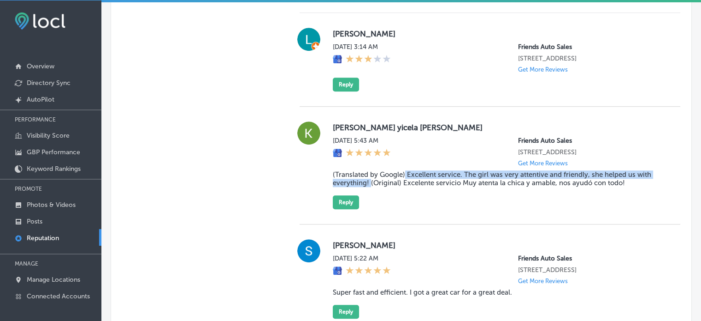
drag, startPoint x: 404, startPoint y: 172, endPoint x: 369, endPoint y: 186, distance: 37.3
click at [369, 186] on div "Karen yicela Lagares zuñiga Wed, Aug 20, 2025 5:43 AM Friends Auto Sales 5201 E…" at bounding box center [499, 165] width 333 height 88
copy blockquote "Excellent service. The girl was very attentive and friendly, she helped us with…"
click at [333, 195] on button "Reply" at bounding box center [346, 202] width 26 height 14
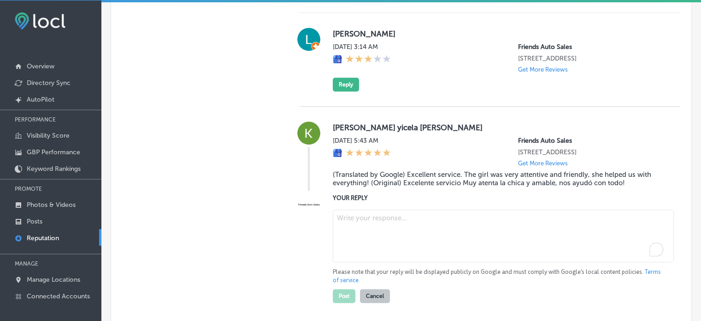
click at [378, 229] on textarea "To enrich screen reader interactions, please activate Accessibility in Grammarl…" at bounding box center [503, 235] width 341 height 53
paste textarea "Thank you for the 5-star review, Karen! We’re so glad to hear that our team pro…"
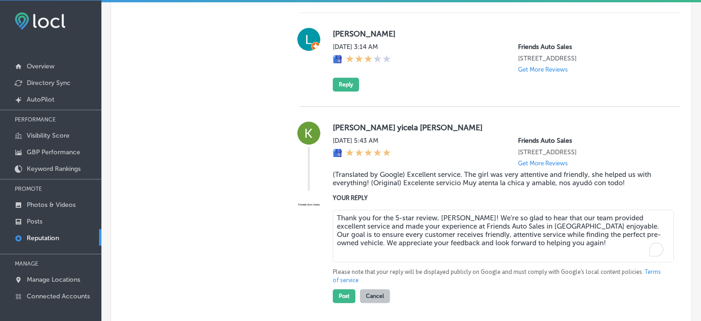
scroll to position [718, 0]
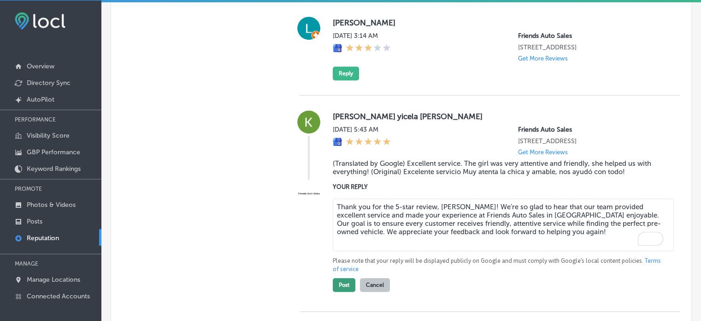
type textarea "Thank you for the 5-star review, Karen! We’re so glad to hear that our team pro…"
click at [341, 283] on button "Post" at bounding box center [344, 285] width 23 height 14
type textarea "x"
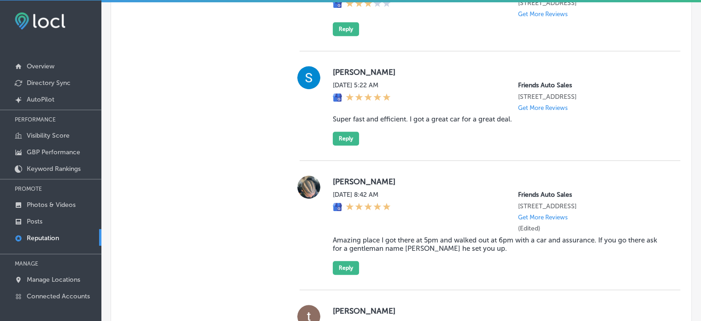
scroll to position [764, 0]
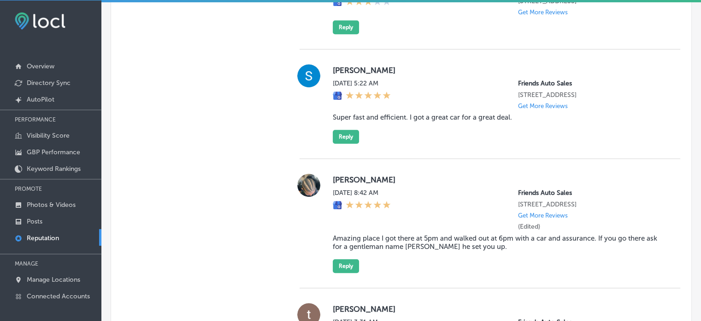
click at [375, 115] on blockquote "Super fast and efficient. I got a great car for a great deal." at bounding box center [499, 117] width 333 height 8
copy blockquote "Super fast and efficient. I got a great car for a great deal."
click at [350, 134] on button "Reply" at bounding box center [346, 137] width 26 height 14
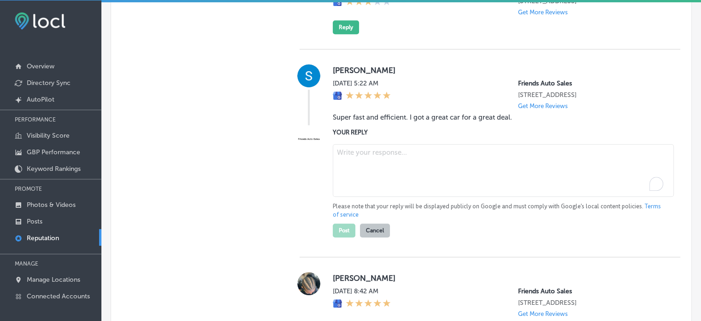
click at [382, 159] on textarea "To enrich screen reader interactions, please activate Accessibility in Grammarl…" at bounding box center [503, 170] width 341 height 53
paste textarea "Thank you for the 5-star review, Samantha! We're so glad to hear that you had a…"
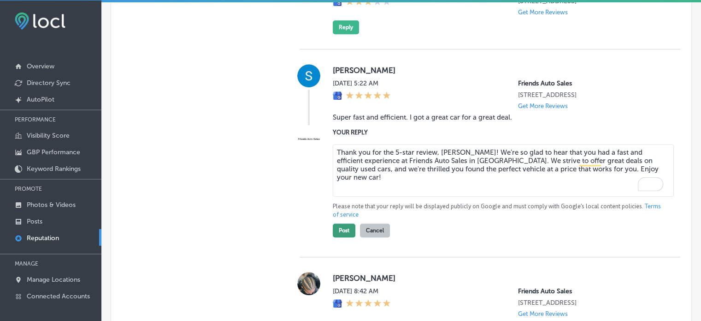
type textarea "Thank you for the 5-star review, Samantha! We're so glad to hear that you had a…"
click at [339, 223] on button "Post" at bounding box center [344, 230] width 23 height 14
type textarea "x"
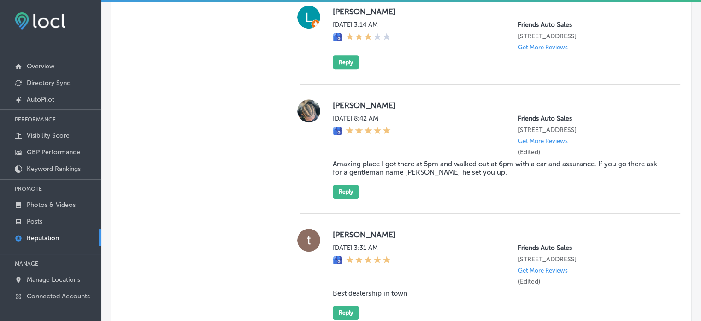
scroll to position [729, 0]
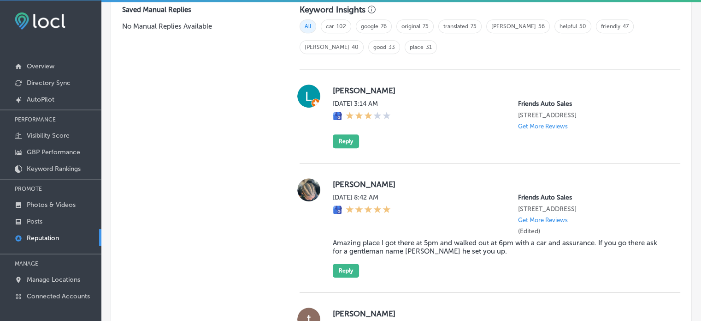
scroll to position [754, 0]
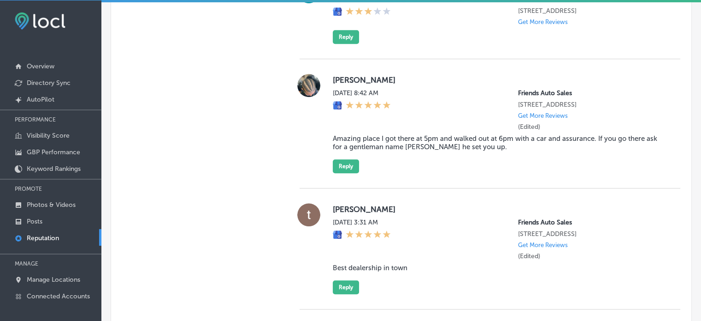
click at [395, 140] on blockquote "Amazing place I got there at 5pm and walked out at 6pm with a car and assurance…" at bounding box center [499, 142] width 333 height 17
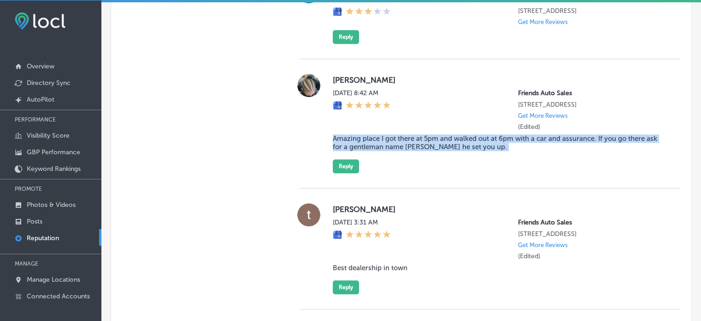
click at [395, 140] on blockquote "Amazing place I got there at 5pm and walked out at 6pm with a car and assurance…" at bounding box center [499, 142] width 333 height 17
copy blockquote "Amazing place I got there at 5pm and walked out at 6pm with a car and assurance…"
click at [343, 163] on button "Reply" at bounding box center [346, 166] width 26 height 14
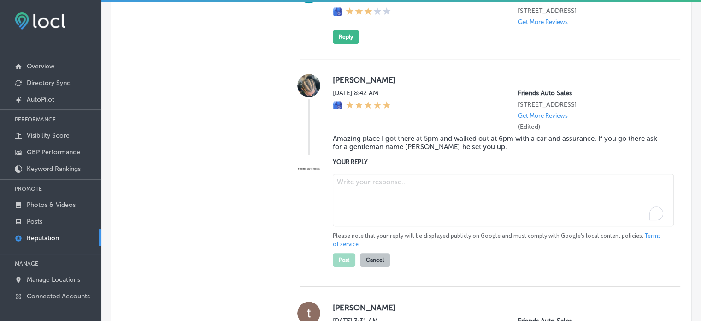
click at [374, 174] on textarea "To enrich screen reader interactions, please activate Accessibility in Grammarl…" at bounding box center [503, 199] width 341 height 53
paste textarea "Thank you for the 5-star review, [PERSON_NAME]! We're thrilled to hear you had …"
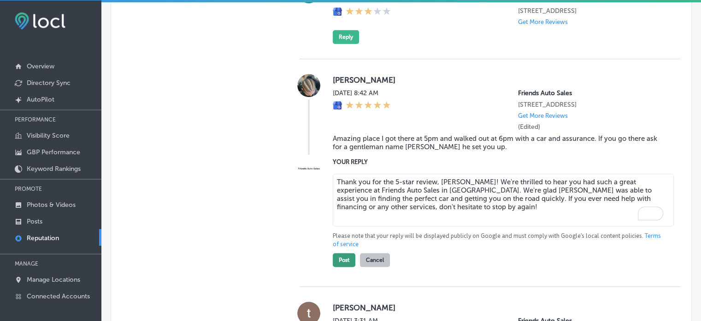
type textarea "Thank you for the 5-star review, [PERSON_NAME]! We're thrilled to hear you had …"
click at [345, 256] on button "Post" at bounding box center [344, 260] width 23 height 14
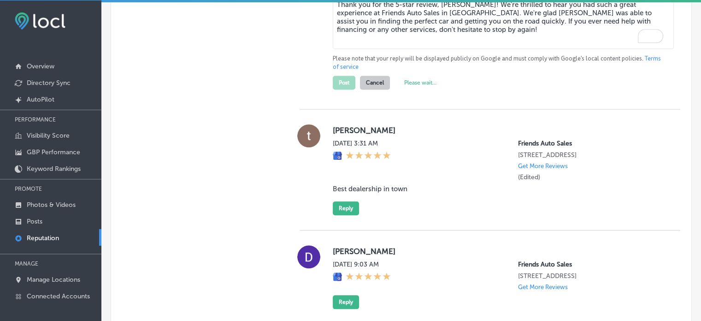
type textarea "x"
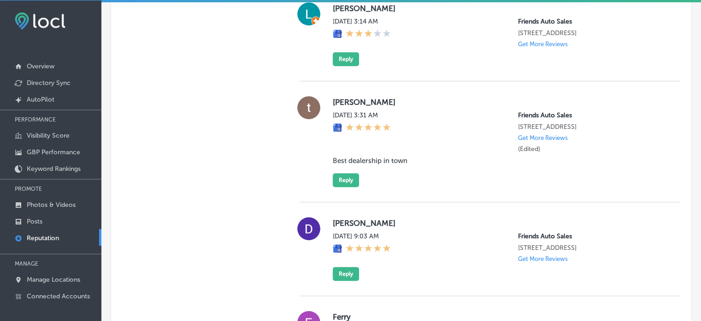
scroll to position [752, 0]
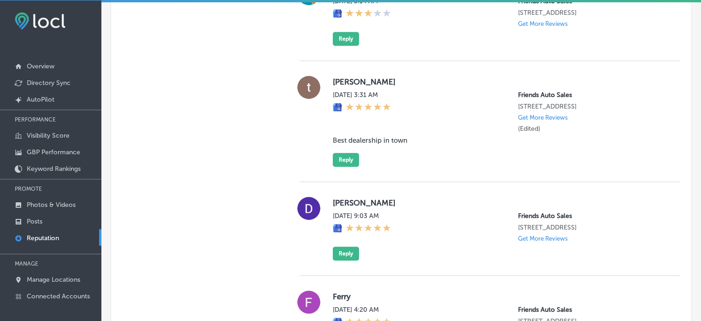
click at [364, 137] on blockquote "Best dealership in town" at bounding box center [499, 140] width 333 height 8
copy blockquote "Best dealership in town"
click at [340, 157] on button "Reply" at bounding box center [346, 160] width 26 height 14
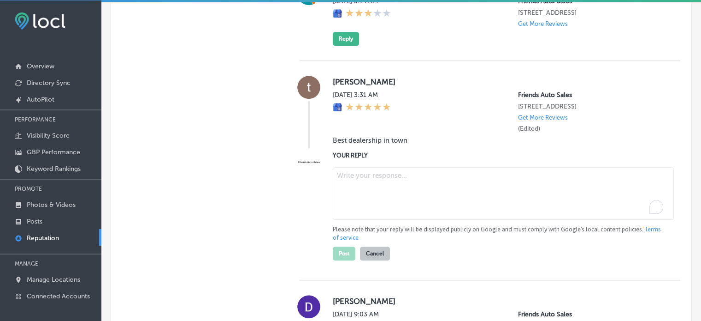
click at [379, 184] on textarea "To enrich screen reader interactions, please activate Accessibility in Grammarl…" at bounding box center [503, 193] width 341 height 53
paste textarea "Thank you, [PERSON_NAME], for the fantastic 5-star review! We’re thrilled to he…"
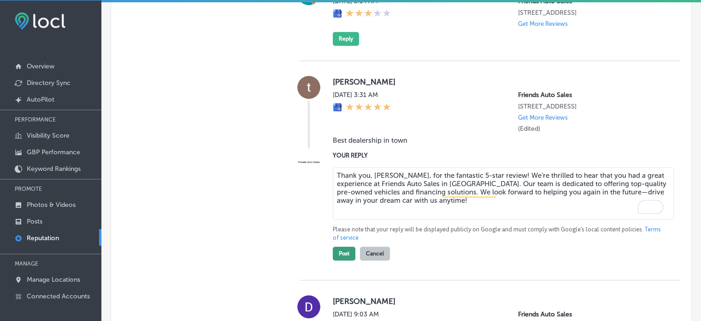
type textarea "Thank you, [PERSON_NAME], for the fantastic 5-star review! We’re thrilled to he…"
click at [350, 254] on button "Post" at bounding box center [344, 253] width 23 height 14
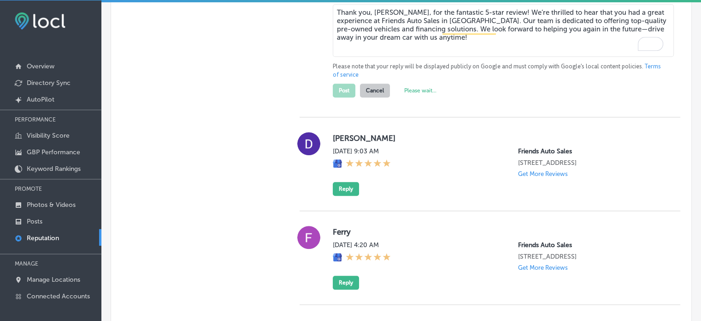
type textarea "x"
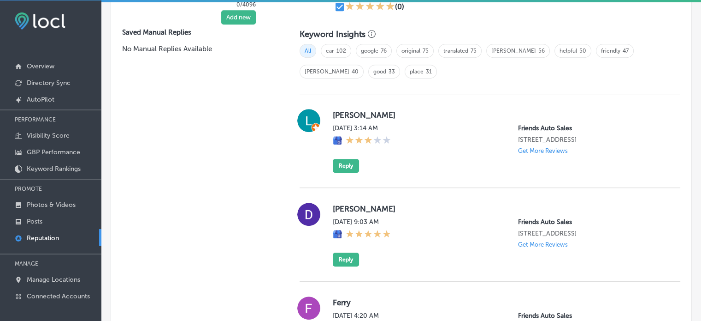
scroll to position [708, 0]
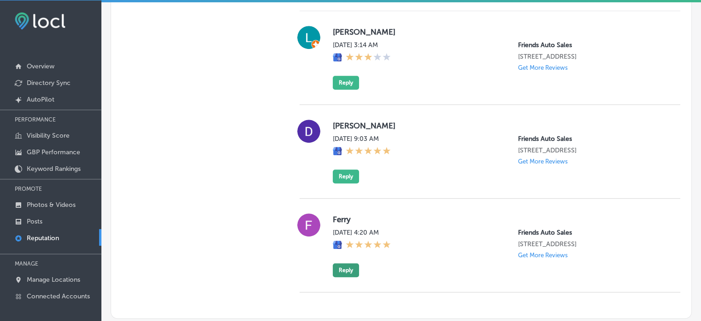
click at [346, 267] on button "Reply" at bounding box center [346, 270] width 26 height 14
click at [354, 280] on textarea "To enrich screen reader interactions, please activate Accessibility in Grammarl…" at bounding box center [503, 303] width 341 height 53
paste textarea "Thank you for the 5-star review, [PERSON_NAME]! At Friends Auto Sales in [GEOGR…"
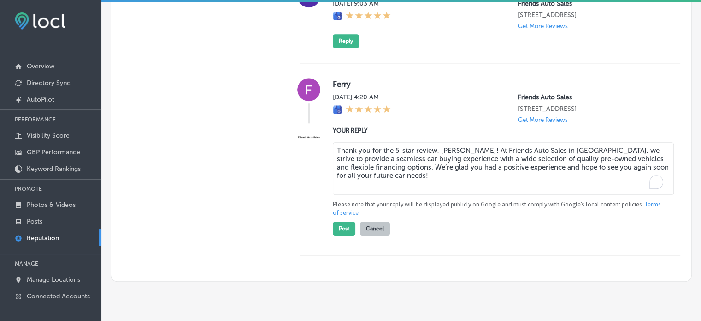
scroll to position [843, 0]
type textarea "Thank you for the 5-star review, [PERSON_NAME]! At Friends Auto Sales in [GEOGR…"
click at [341, 229] on button "Post" at bounding box center [344, 229] width 23 height 14
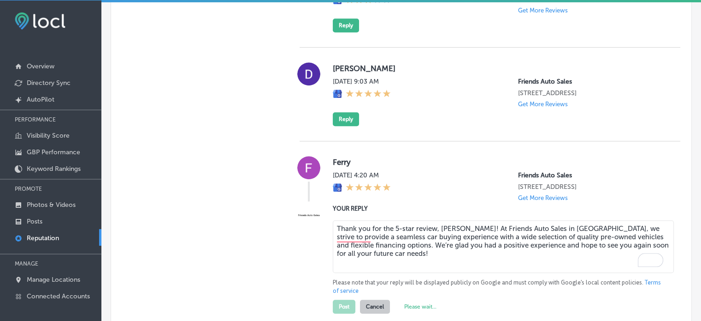
type textarea "x"
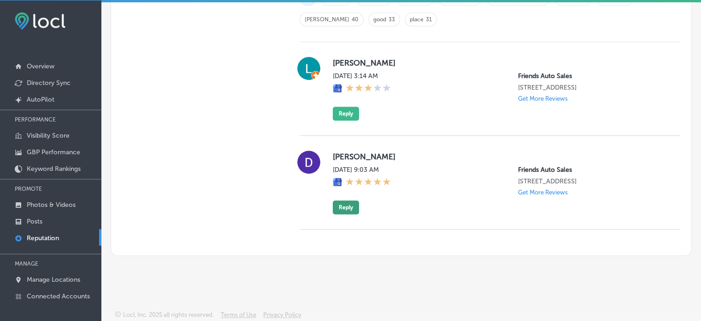
click at [341, 204] on button "Reply" at bounding box center [346, 207] width 26 height 14
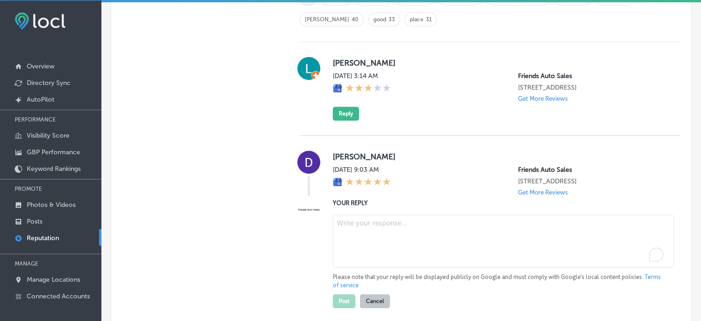
click at [353, 231] on textarea "To enrich screen reader interactions, please activate Accessibility in Grammarl…" at bounding box center [503, 240] width 341 height 53
paste textarea "Thank you for the 5-star review, [PERSON_NAME]! At Friends Auto Sales in [GEOGR…"
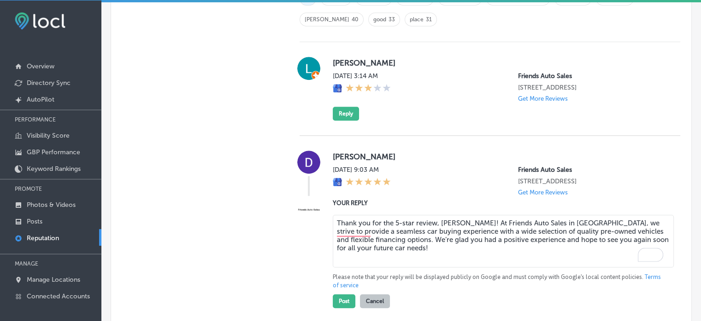
click at [454, 221] on textarea "Thank you for the 5-star review, [PERSON_NAME]! At Friends Auto Sales in [GEOGR…" at bounding box center [503, 240] width 341 height 53
type textarea "Thank you for the 5-star review, [PERSON_NAME]! At Friends Auto Sales in [GEOGR…"
click at [339, 300] on button "Post" at bounding box center [344, 301] width 23 height 14
type textarea "x"
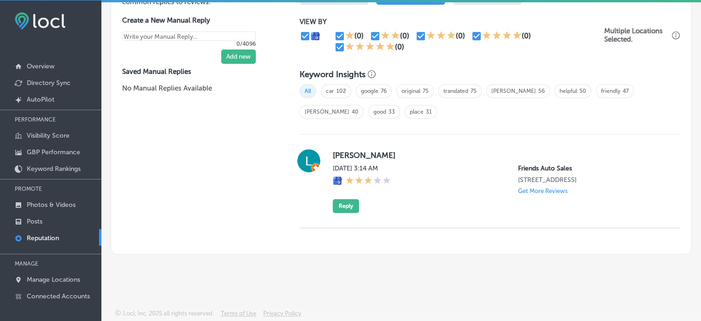
scroll to position [584, 0]
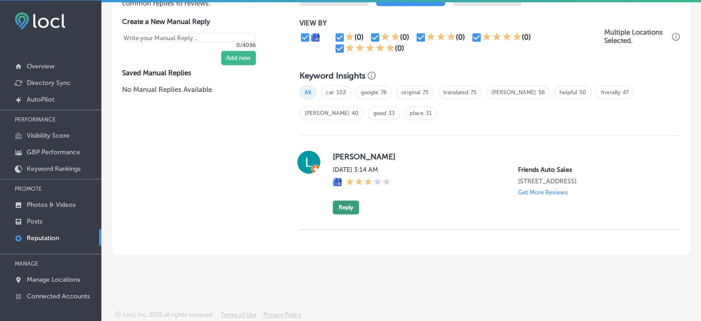
click at [341, 203] on button "Reply" at bounding box center [346, 207] width 26 height 14
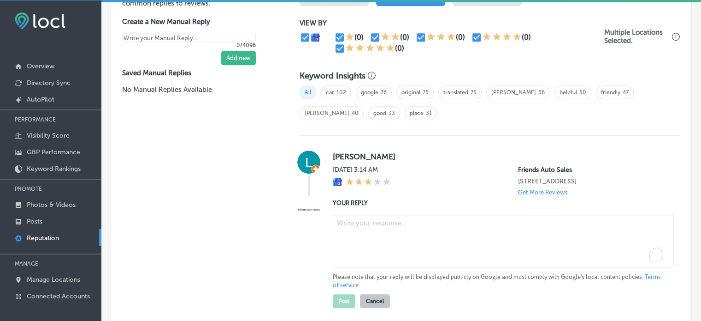
click at [362, 238] on textarea "To enrich screen reader interactions, please activate Accessibility in Grammarl…" at bounding box center [503, 240] width 341 height 53
paste textarea "Thank you for your feedback, [PERSON_NAME]. We value every customer's opinion a…"
type textarea "Thank you for your feedback, [PERSON_NAME]. We value every customer's opinion a…"
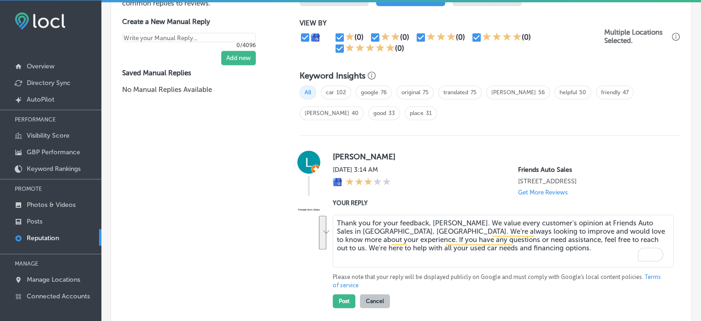
drag, startPoint x: 481, startPoint y: 252, endPoint x: 309, endPoint y: 212, distance: 176.7
click at [309, 212] on div "YOUR REPLY Thank you for your feedback, [PERSON_NAME]. We value every customer'…" at bounding box center [490, 253] width 381 height 110
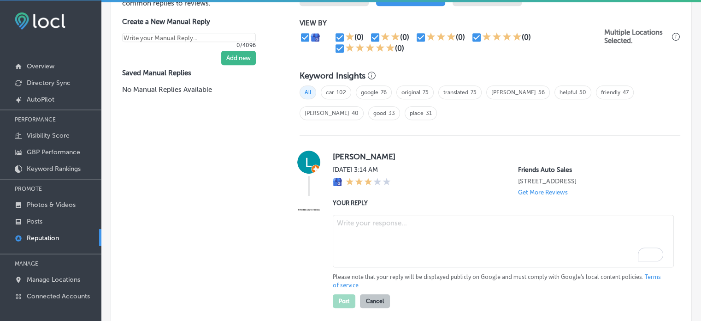
paste textarea "Thank you for your feedback, [PERSON_NAME]. We value every customer's opinion a…"
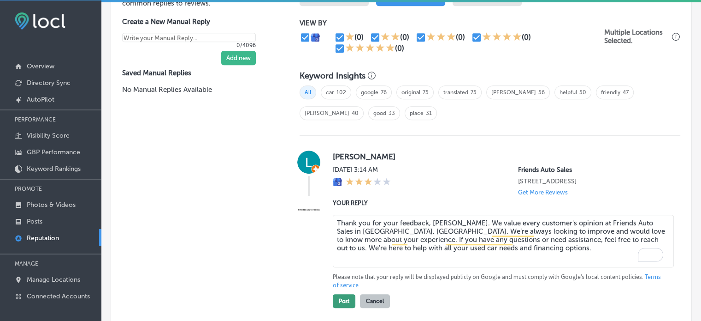
type textarea "Thank you for your feedback, [PERSON_NAME]. We value every customer's opinion a…"
click at [347, 294] on button "Post" at bounding box center [344, 301] width 23 height 14
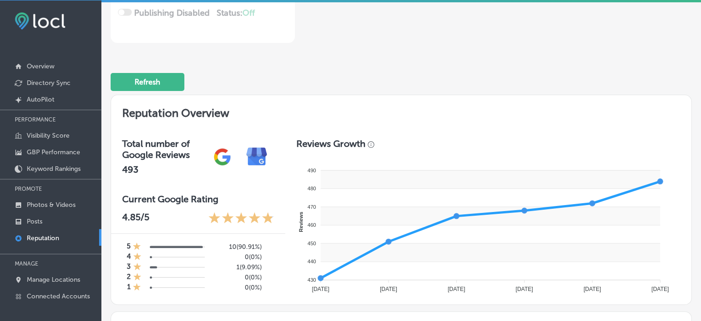
scroll to position [0, 0]
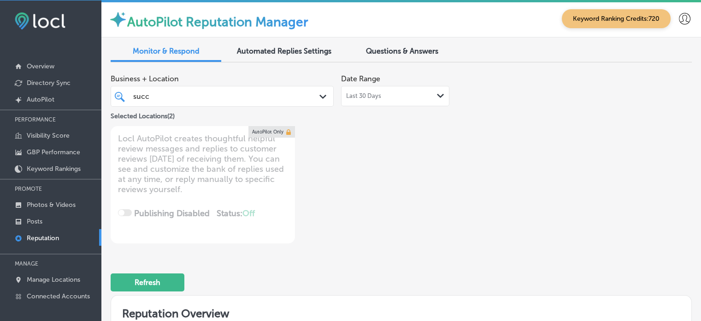
click at [308, 105] on div "succ succ Path Created with Sketch." at bounding box center [222, 96] width 223 height 21
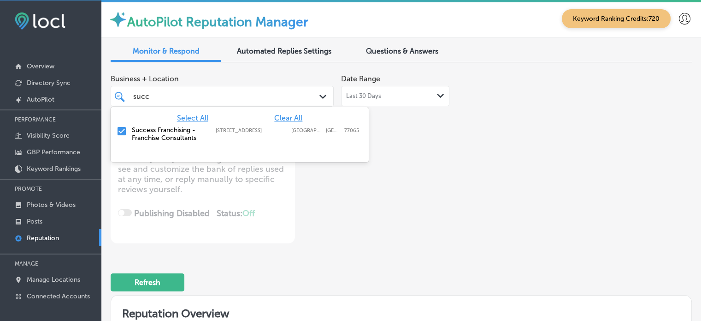
click at [293, 118] on span "Clear All" at bounding box center [288, 117] width 28 height 9
click at [202, 118] on span "Select All" at bounding box center [192, 117] width 31 height 9
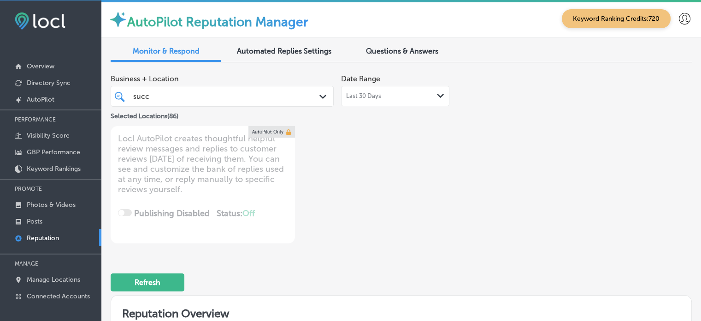
drag, startPoint x: 273, startPoint y: 93, endPoint x: 149, endPoint y: 95, distance: 123.6
click at [144, 94] on div "succ succ" at bounding box center [213, 96] width 162 height 12
click at [151, 95] on div "succ succ" at bounding box center [213, 96] width 162 height 12
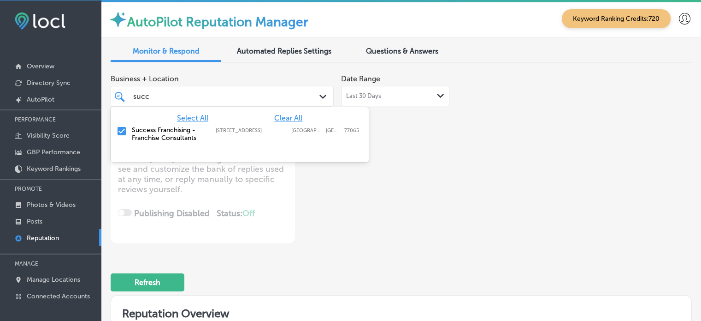
click at [151, 95] on div "succ succ" at bounding box center [213, 96] width 162 height 12
type textarea "x"
type input "s"
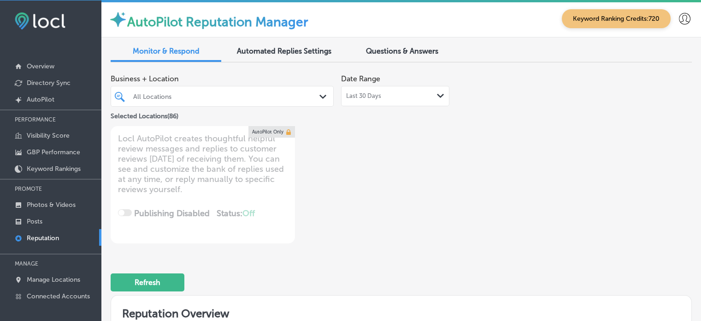
click at [437, 174] on div "Business + Location All Locations Path Created with Sketch. Selected Locations …" at bounding box center [285, 156] width 349 height 173
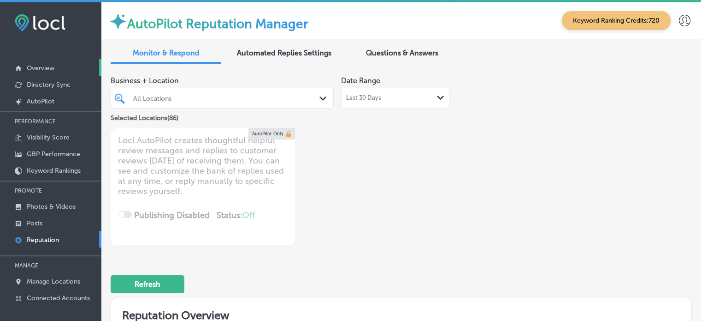
click at [47, 70] on p "Overview" at bounding box center [41, 68] width 28 height 8
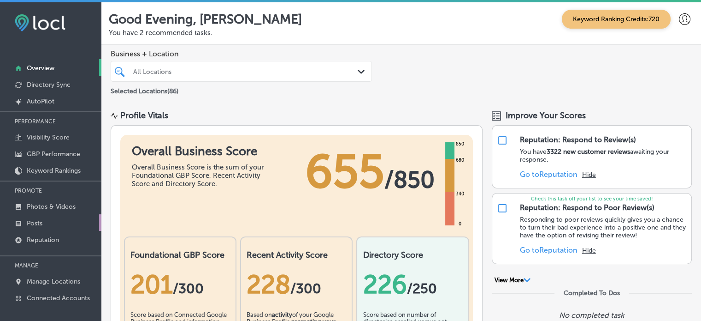
click at [45, 221] on link "Posts" at bounding box center [50, 222] width 101 height 17
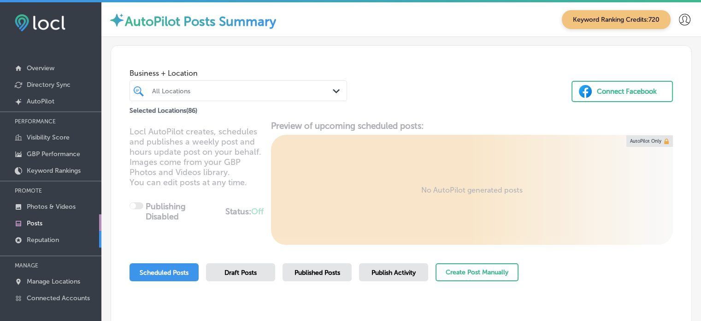
click at [45, 242] on p "Reputation" at bounding box center [43, 240] width 32 height 8
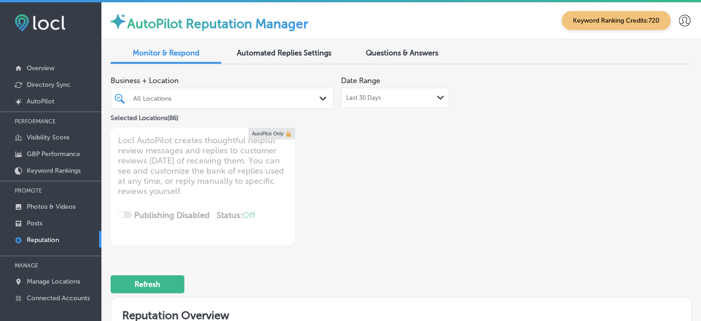
type textarea "x"
click at [402, 58] on div "Questions & Answers" at bounding box center [402, 54] width 111 height 20
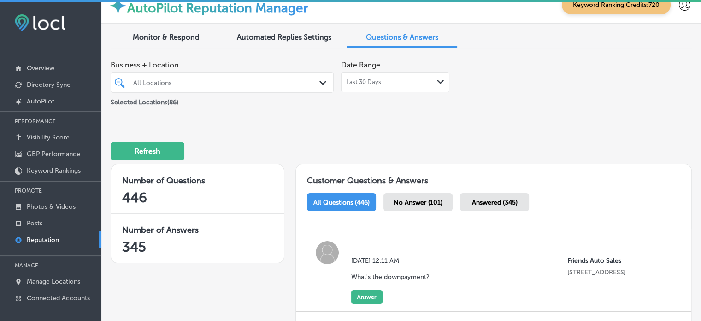
scroll to position [15, 0]
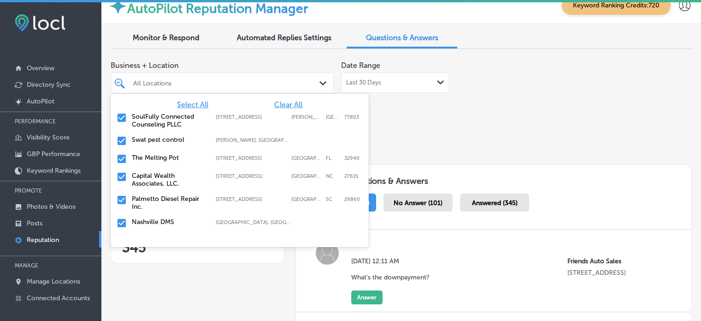
click at [263, 87] on div at bounding box center [213, 83] width 162 height 12
click at [291, 105] on span "Clear All" at bounding box center [288, 104] width 28 height 9
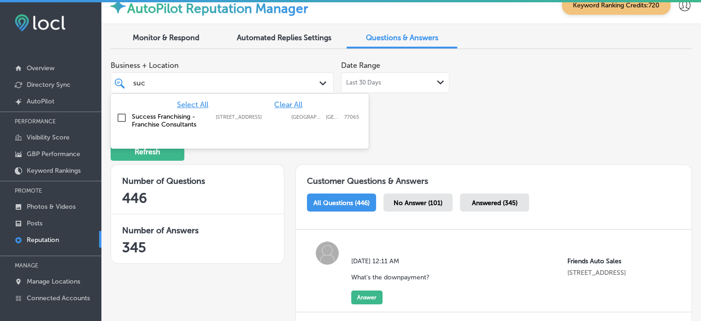
click at [169, 118] on label "Success Franchising - Franchise Consultants" at bounding box center [169, 121] width 75 height 16
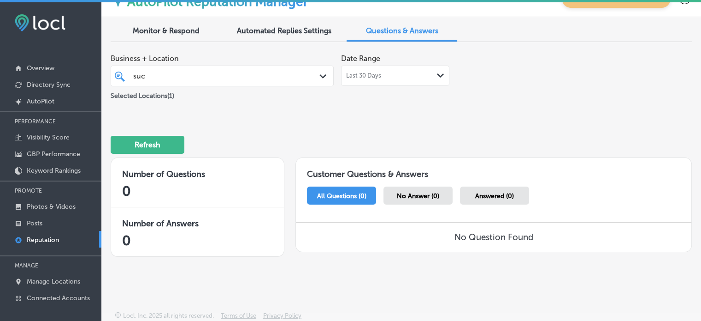
scroll to position [0, 0]
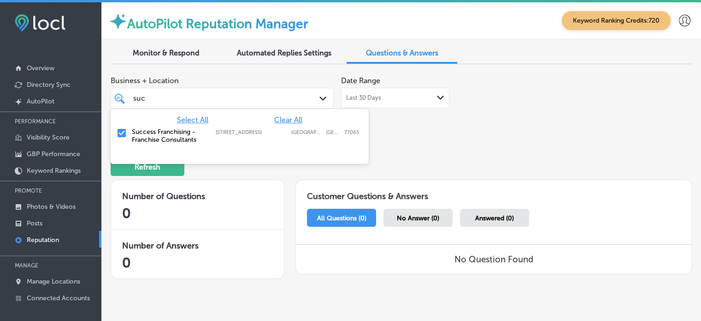
click at [279, 97] on div "suc suc" at bounding box center [213, 98] width 162 height 12
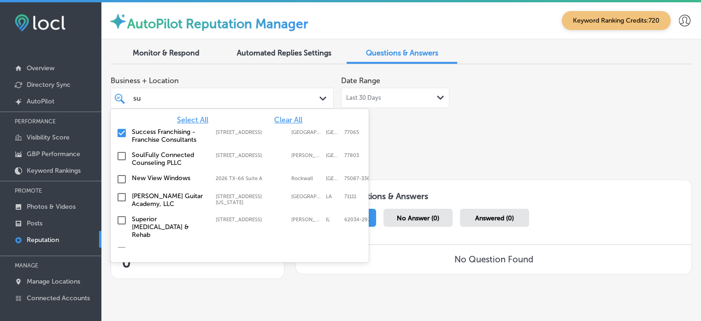
type input "s"
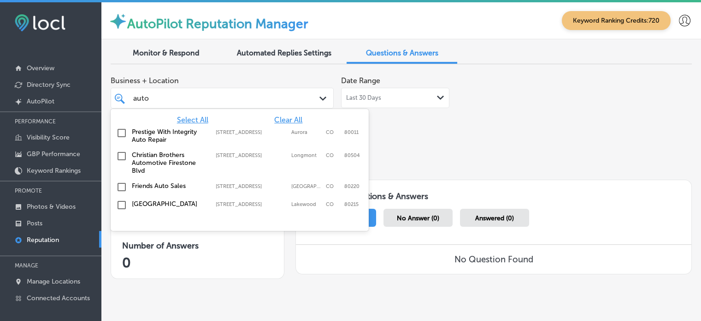
click at [158, 183] on label "Friends Auto Sales" at bounding box center [169, 186] width 75 height 8
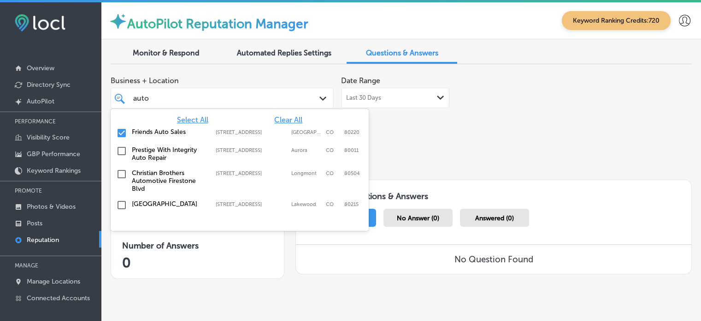
type input "auto"
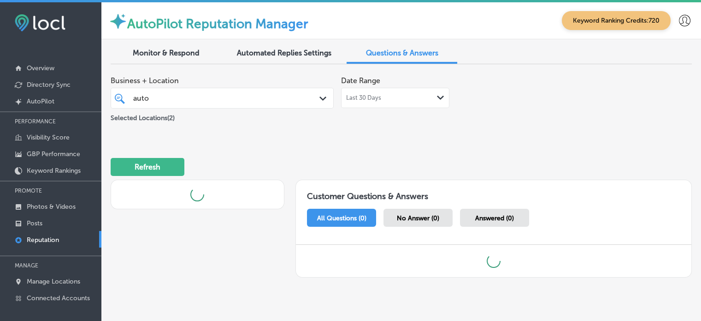
click at [457, 122] on div "Business + Location auto auto Path Created with Sketch. Selected Locations ( 2 …" at bounding box center [402, 99] width 582 height 56
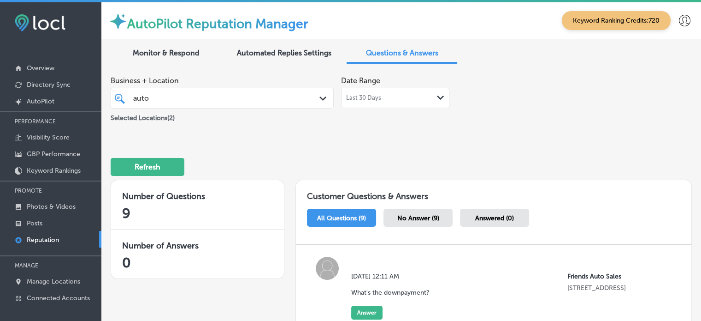
click at [427, 217] on span "No Answer (9)" at bounding box center [418, 218] width 42 height 8
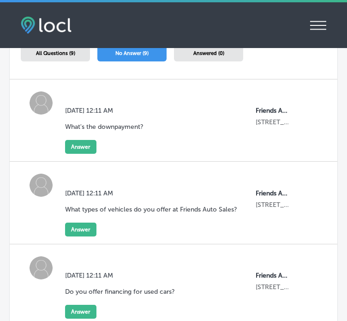
scroll to position [375, 0]
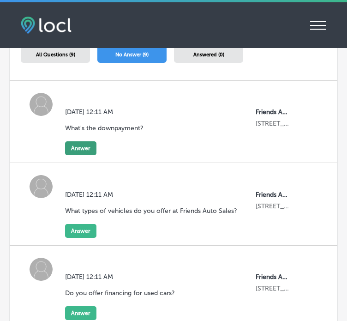
click at [88, 145] on button "Answer" at bounding box center [80, 148] width 31 height 14
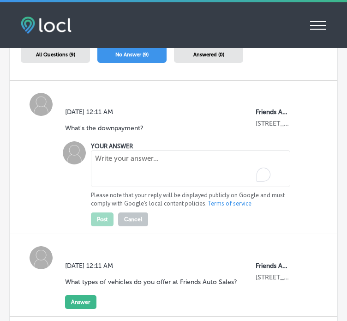
click at [189, 177] on textarea "To enrich screen reader interactions, please activate Accessibility in Grammarl…" at bounding box center [190, 168] width 199 height 37
paste textarea "The down payment amount for a used car purchase at Friends Auto Sales depends o…"
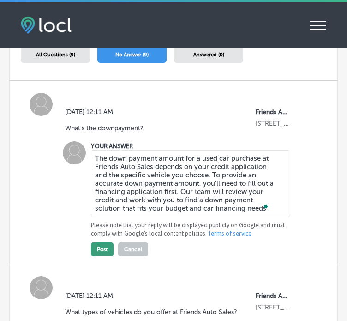
type textarea "The down payment amount for a used car purchase at Friends Auto Sales depends o…"
click at [98, 254] on button "Post" at bounding box center [102, 249] width 23 height 14
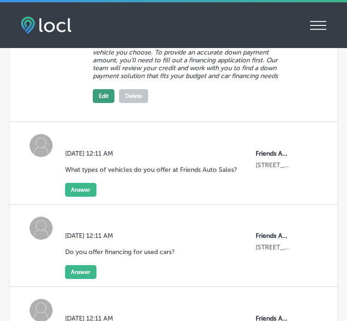
scroll to position [525, 0]
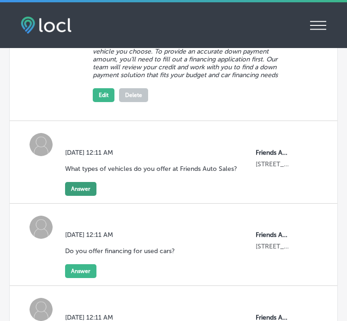
click at [90, 183] on button "Answer" at bounding box center [80, 189] width 31 height 14
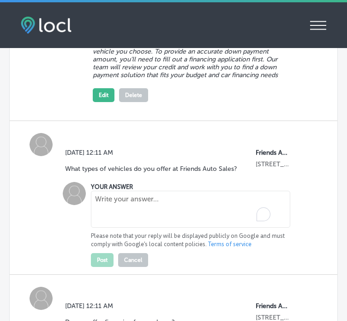
click at [112, 198] on textarea "To enrich screen reader interactions, please activate Accessibility in Grammarl…" at bounding box center [190, 208] width 199 height 37
paste textarea "We offer a wide variety of quality pre-owned cars, trucks, and SUVs from variou…"
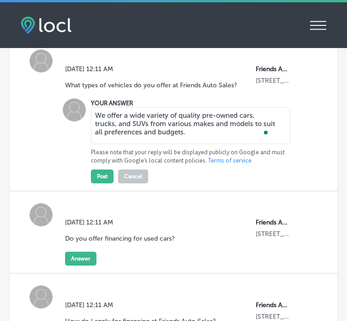
scroll to position [610, 0]
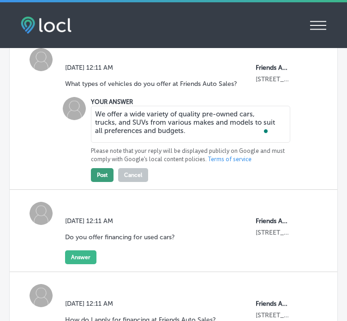
type textarea "We offer a wide variety of quality pre-owned cars, trucks, and SUVs from variou…"
click at [103, 175] on button "Post" at bounding box center [102, 175] width 23 height 14
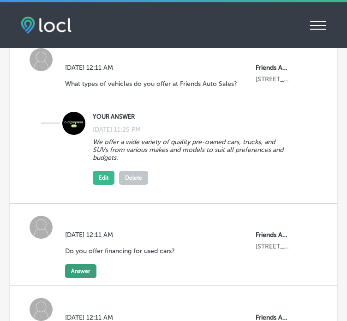
click at [89, 268] on button "Answer" at bounding box center [80, 271] width 31 height 14
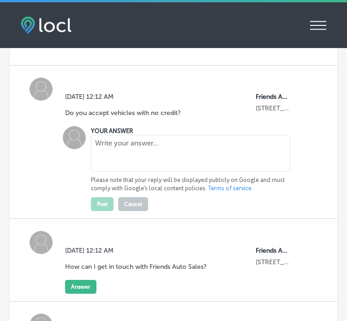
scroll to position [1409, 0]
click at [125, 153] on textarea "To enrich screen reader interactions, please activate Accessibility in Grammarl…" at bounding box center [190, 152] width 199 height 37
paste textarea "Yes, we offer warranties on many of our vehicles. Contact us for specific detai…"
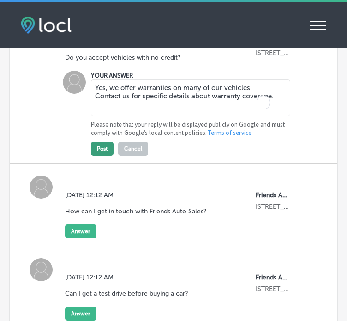
scroll to position [1465, 0]
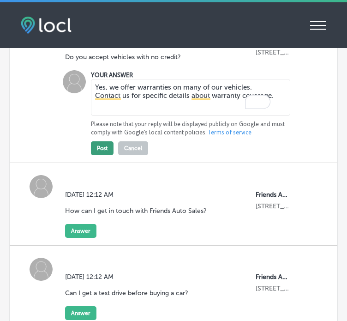
type textarea "Yes, we offer warranties on many of our vehicles. Contact us for specific detai…"
click at [101, 148] on button "Post" at bounding box center [102, 148] width 23 height 14
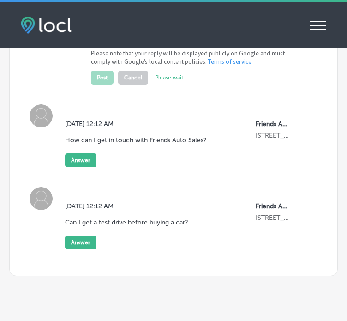
scroll to position [1538, 0]
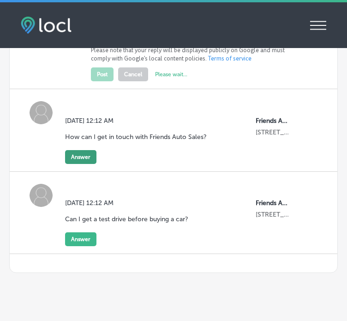
click at [85, 154] on button "Answer" at bounding box center [80, 157] width 31 height 14
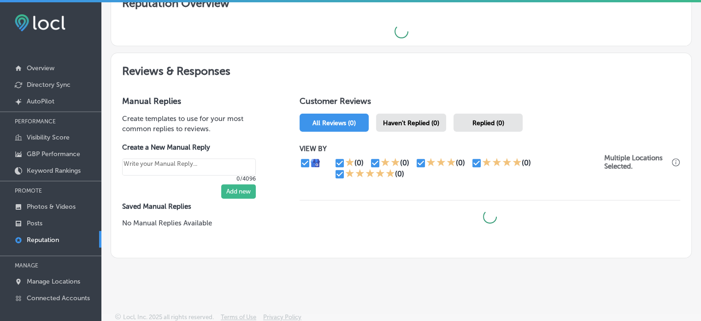
scroll to position [2, 0]
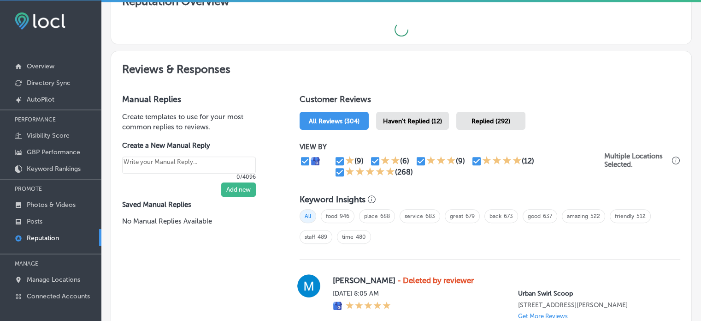
type textarea "x"
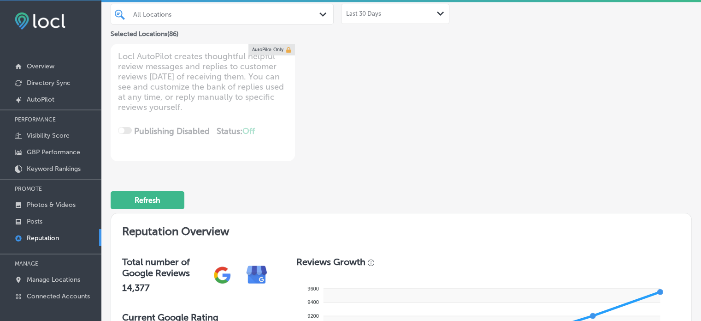
scroll to position [62, 0]
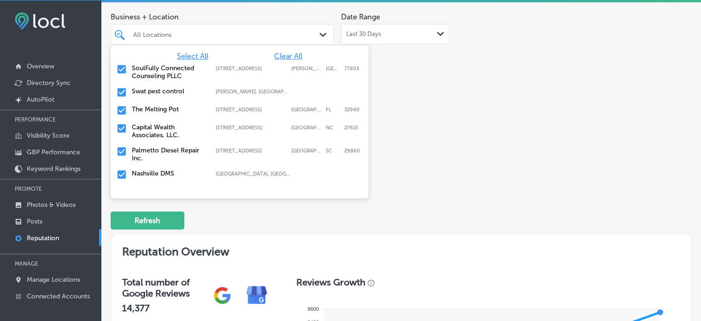
click at [259, 38] on div at bounding box center [213, 34] width 162 height 12
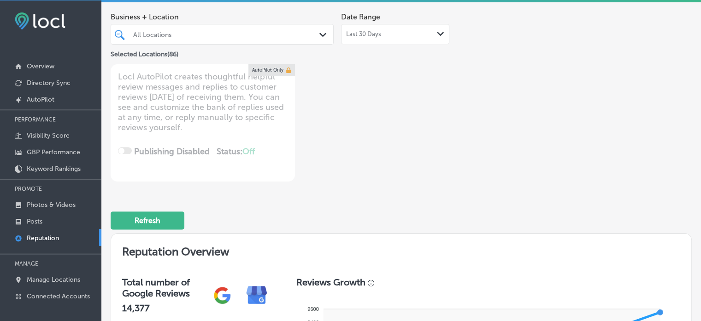
click at [380, 151] on div "Business + Location All Locations Path Created with Sketch. Selected Locations …" at bounding box center [285, 94] width 349 height 173
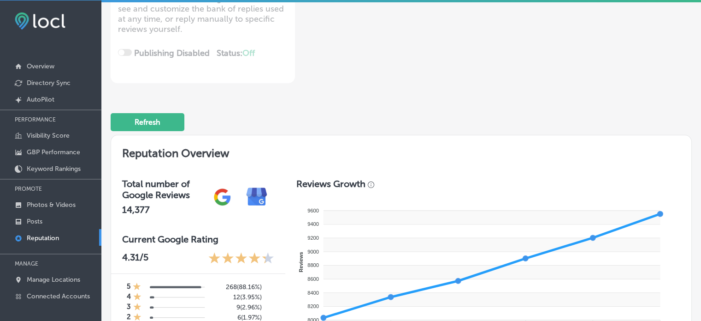
scroll to position [0, 0]
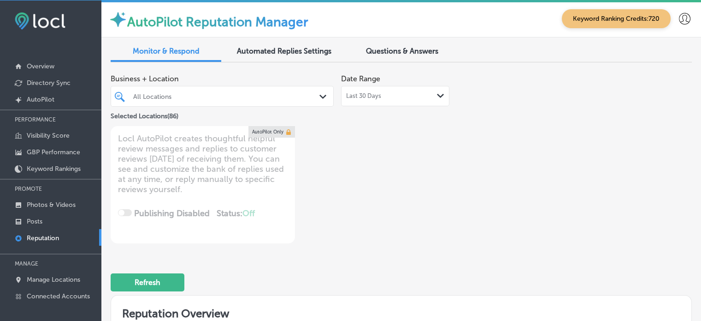
click at [395, 50] on span "Questions & Answers" at bounding box center [402, 51] width 72 height 9
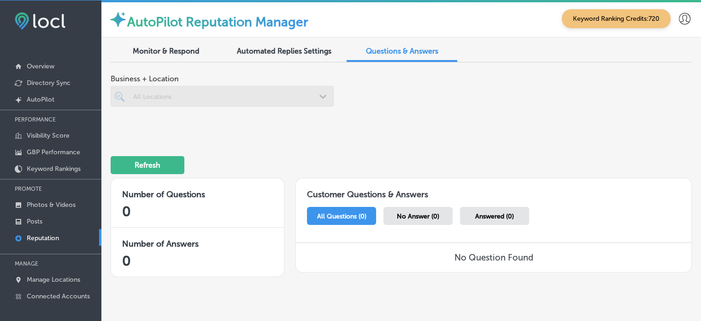
scroll to position [22, 0]
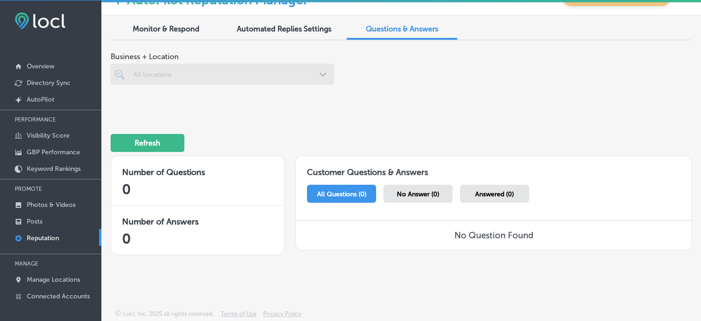
click at [282, 79] on div at bounding box center [222, 74] width 223 height 21
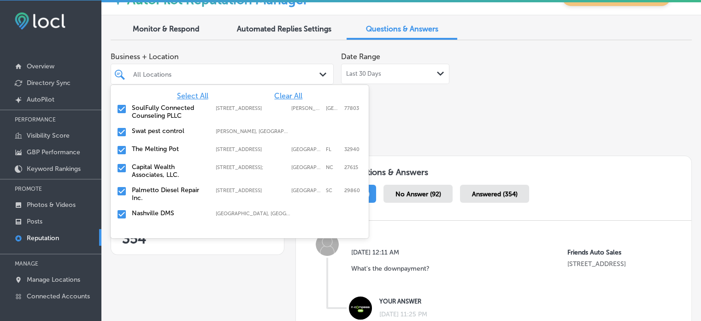
click at [259, 72] on div "All Locations" at bounding box center [226, 74] width 187 height 8
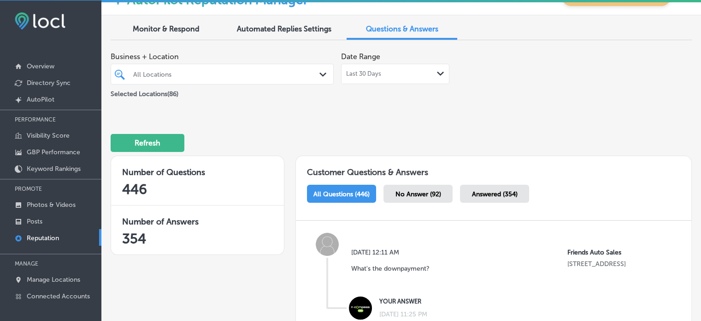
click at [259, 72] on div "All Locations" at bounding box center [226, 74] width 187 height 8
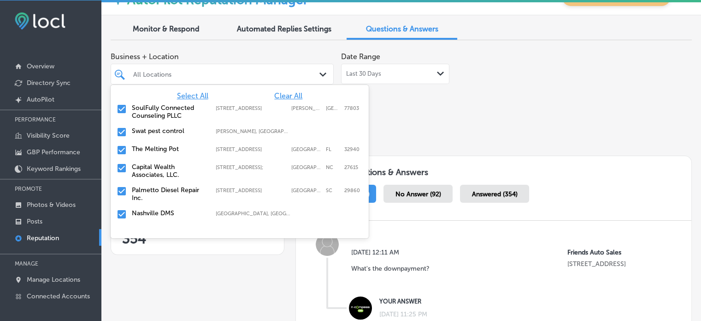
click at [273, 78] on div at bounding box center [213, 74] width 162 height 12
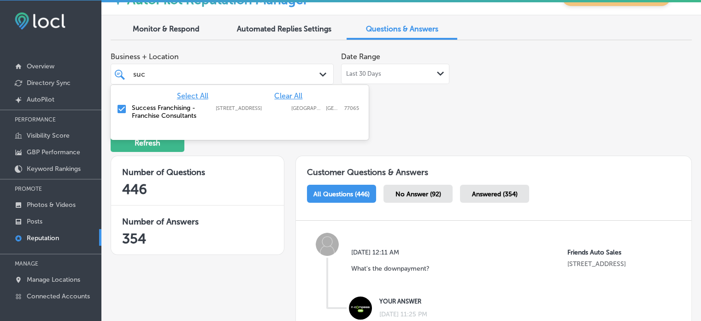
click at [281, 96] on span "Clear All" at bounding box center [288, 95] width 28 height 9
click at [167, 116] on label "Success Franchising - Franchise Consultants" at bounding box center [169, 112] width 75 height 16
type input "suc"
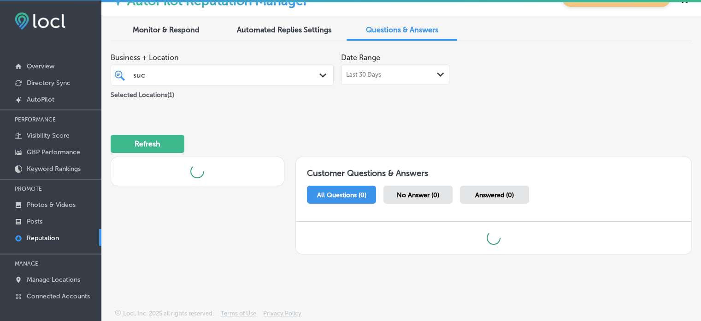
scroll to position [21, 0]
click at [447, 116] on div "Refresh" at bounding box center [402, 140] width 582 height 48
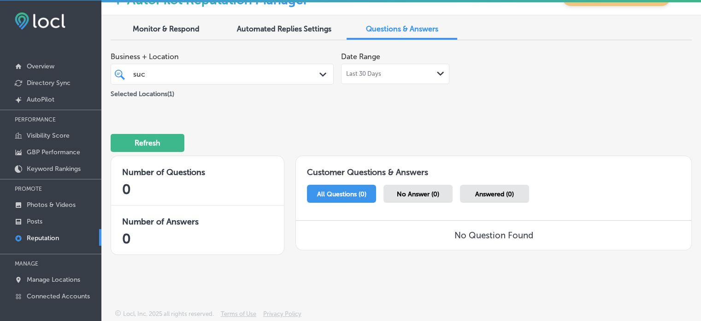
scroll to position [0, 0]
